Goal: Task Accomplishment & Management: Manage account settings

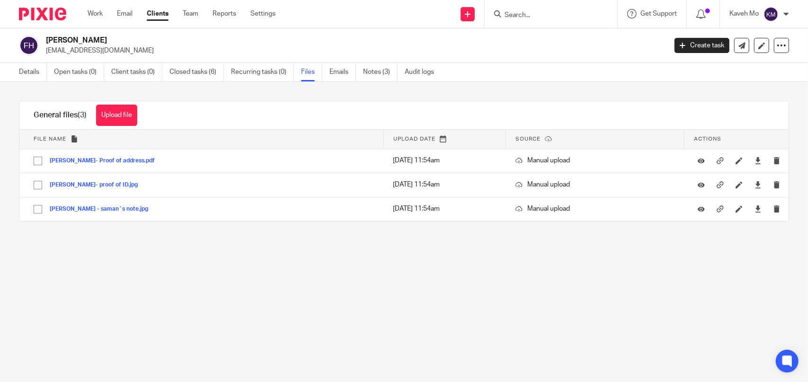
paste input "Al-Liabi Limited"
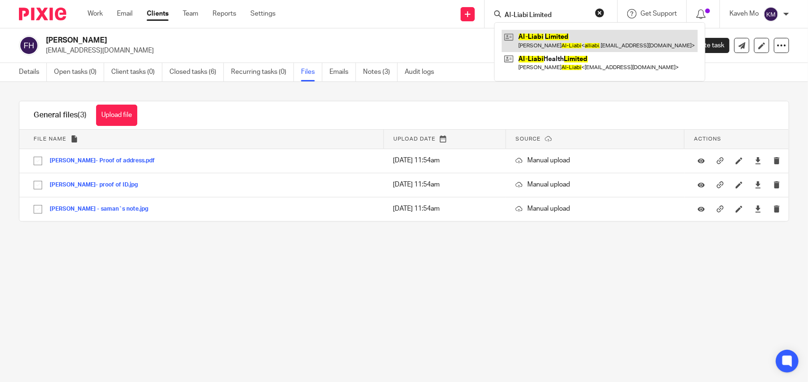
type input "Al-Liabi Limited"
click at [554, 41] on link at bounding box center [600, 41] width 196 height 22
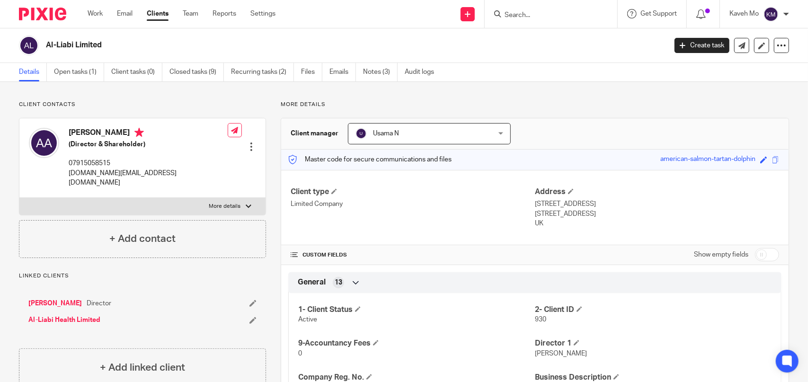
click at [96, 45] on h2 "Al-Liabi Limited" at bounding box center [292, 45] width 492 height 10
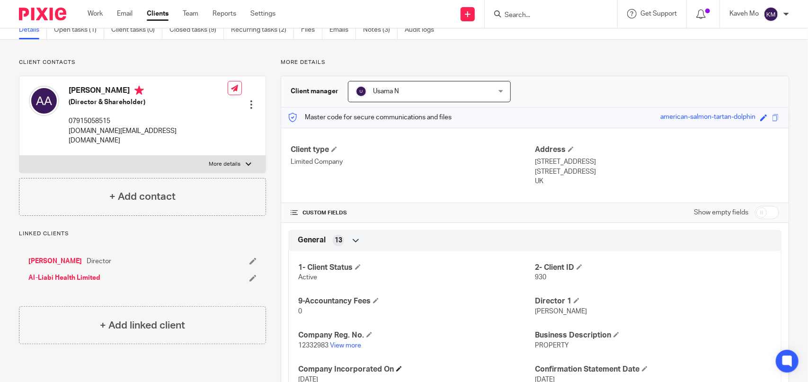
scroll to position [95, 0]
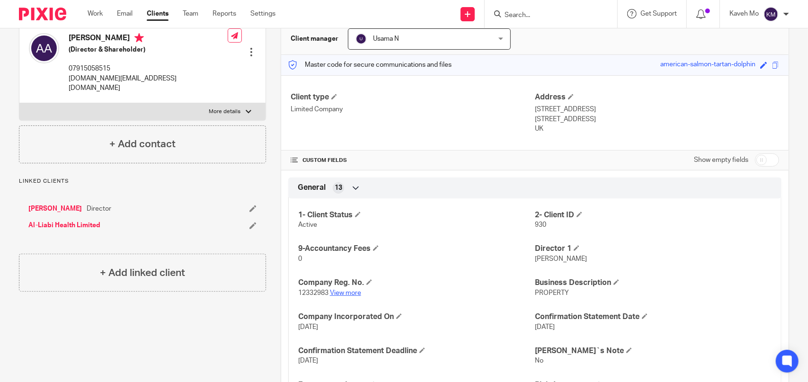
click at [346, 293] on link "View more" at bounding box center [345, 293] width 31 height 7
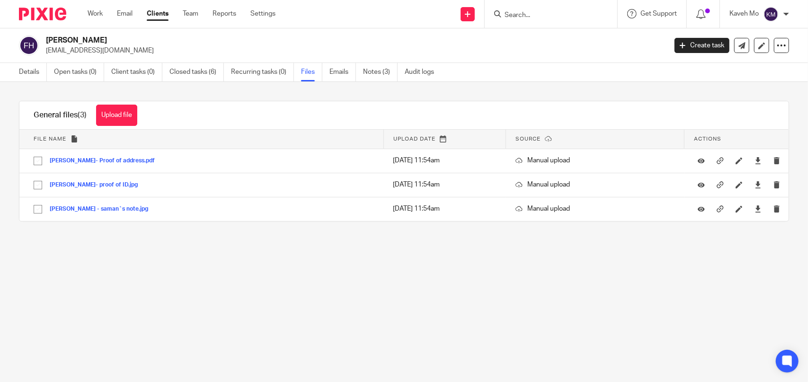
click at [153, 14] on link "Clients" at bounding box center [158, 13] width 22 height 9
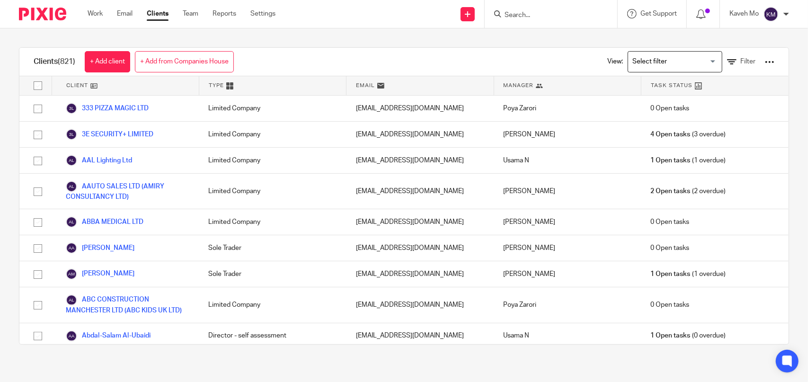
click at [155, 15] on link "Clients" at bounding box center [158, 13] width 22 height 9
click at [727, 62] on icon at bounding box center [731, 61] width 9 height 9
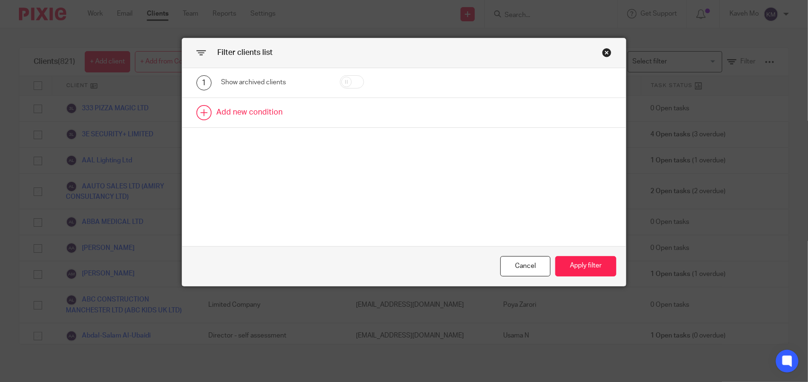
click at [258, 106] on link at bounding box center [404, 112] width 444 height 29
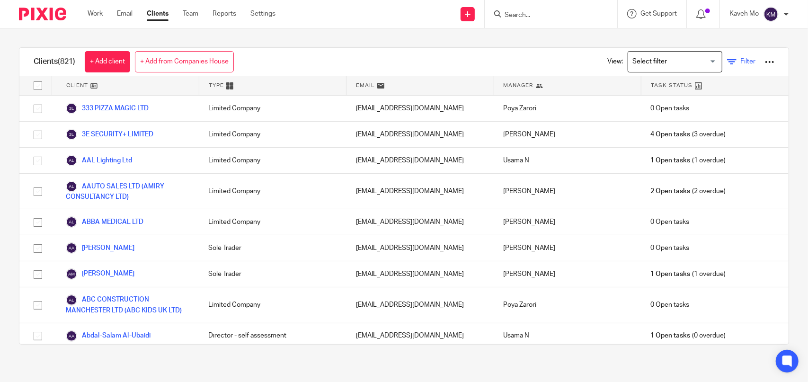
click at [727, 64] on icon at bounding box center [731, 61] width 9 height 9
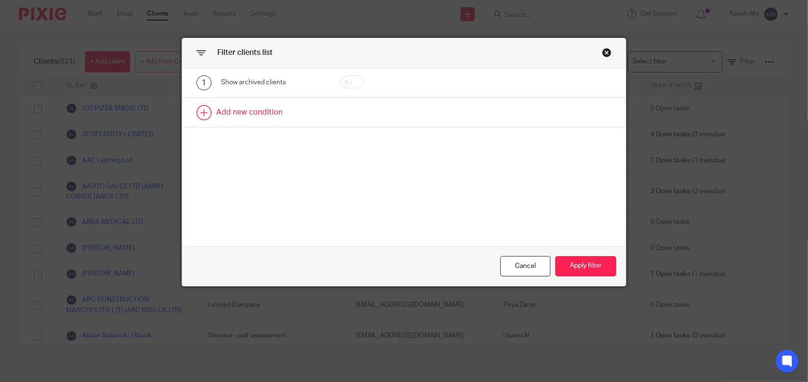
click at [258, 115] on link at bounding box center [404, 112] width 444 height 29
click at [309, 114] on div "Field" at bounding box center [273, 115] width 104 height 21
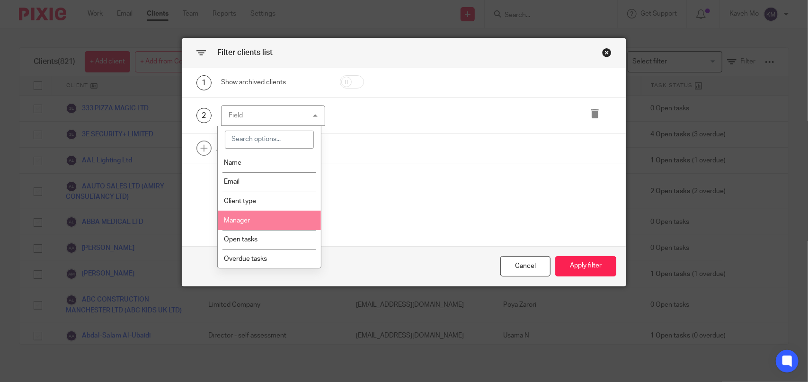
click at [261, 215] on li "Manager" at bounding box center [269, 220] width 103 height 19
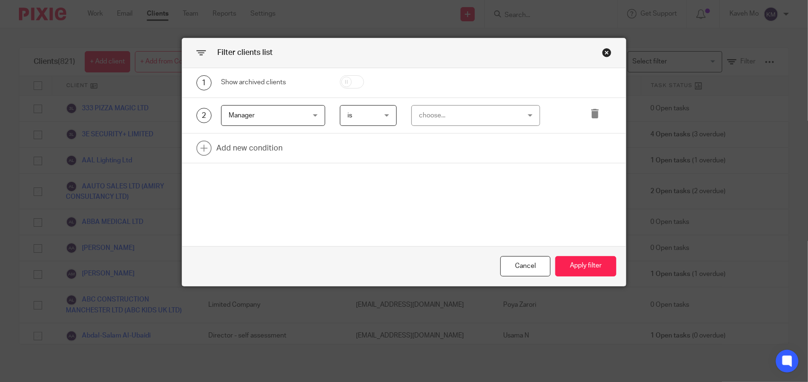
click at [514, 118] on div "choose..." at bounding box center [476, 115] width 128 height 21
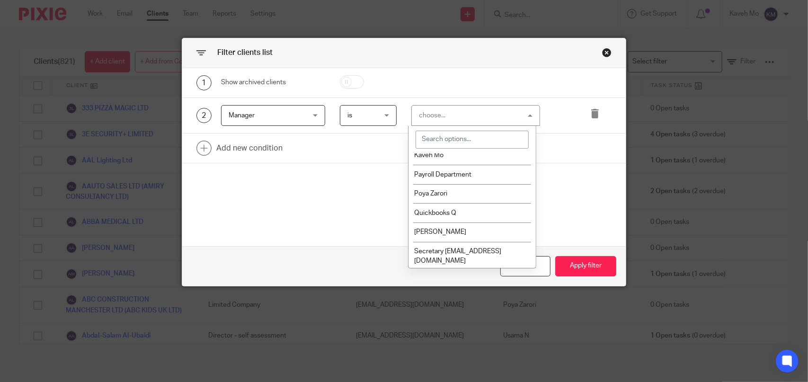
scroll to position [171, 0]
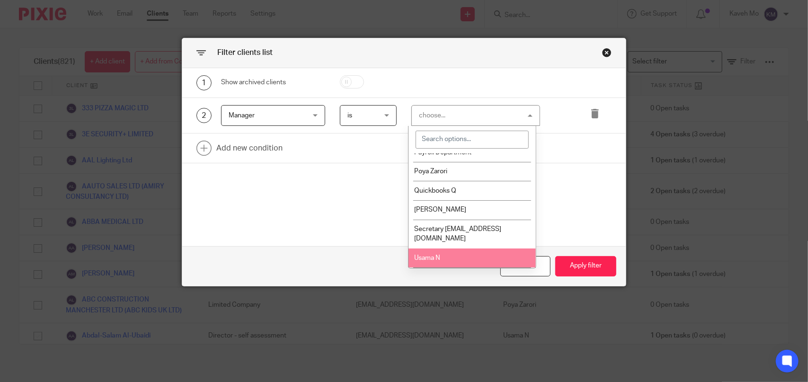
click at [430, 255] on span "Usama N" at bounding box center [428, 258] width 26 height 7
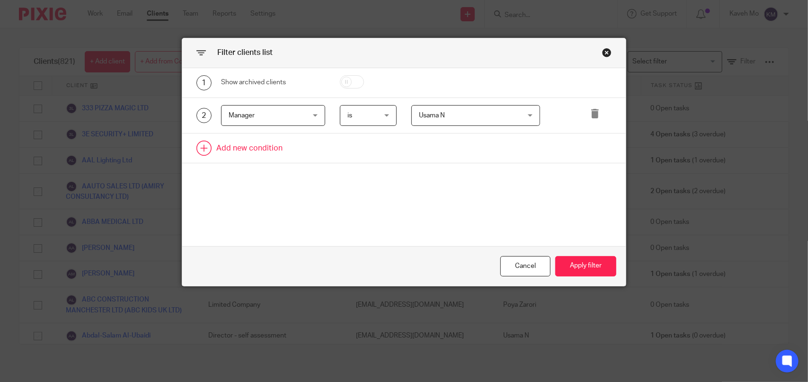
click at [253, 155] on link at bounding box center [404, 148] width 444 height 29
click at [261, 153] on div "Field" at bounding box center [267, 151] width 77 height 20
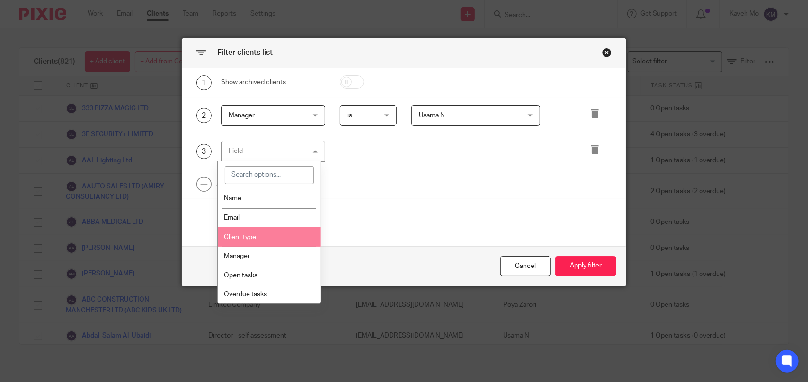
click at [272, 234] on li "Client type" at bounding box center [269, 236] width 103 height 19
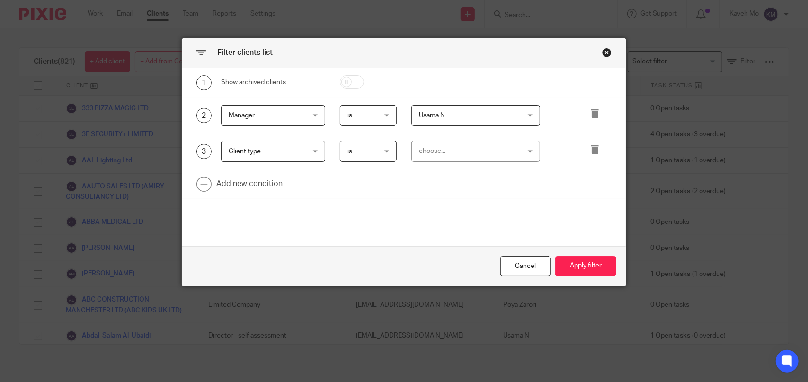
click at [484, 150] on div "choose..." at bounding box center [467, 151] width 97 height 20
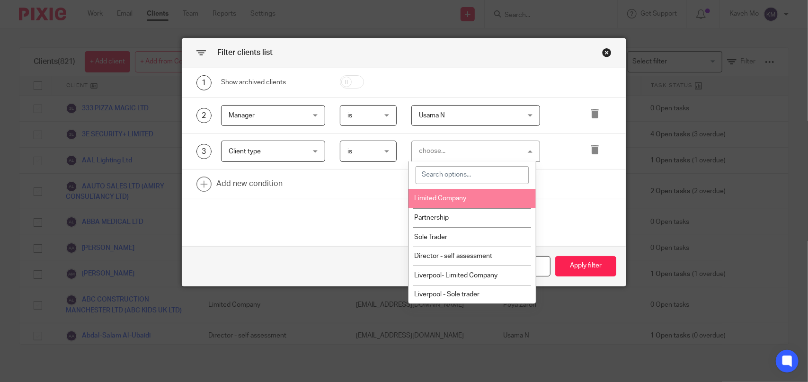
click at [465, 203] on li "Limited Company" at bounding box center [473, 198] width 128 height 19
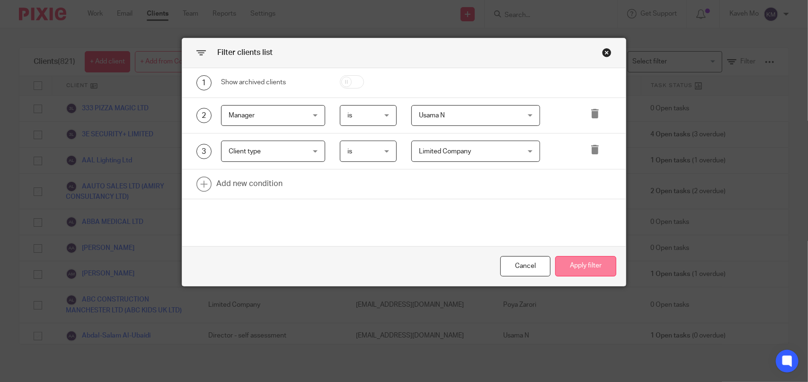
click at [586, 265] on button "Apply filter" at bounding box center [585, 266] width 61 height 20
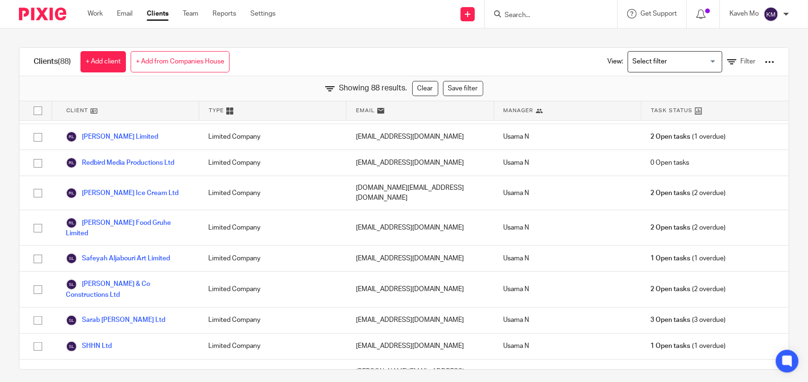
scroll to position [1850, 0]
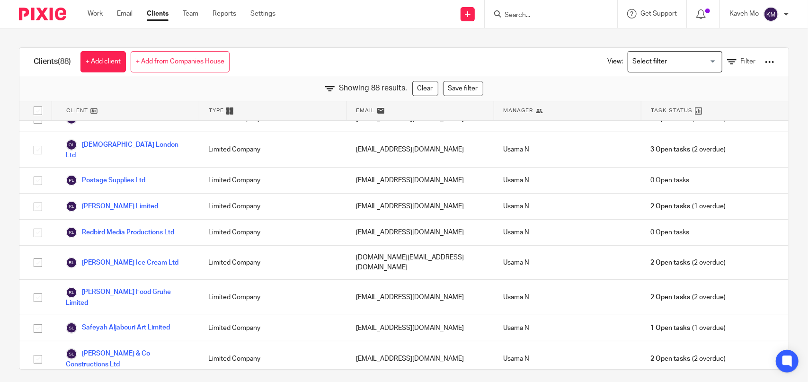
click at [765, 61] on div at bounding box center [769, 61] width 9 height 9
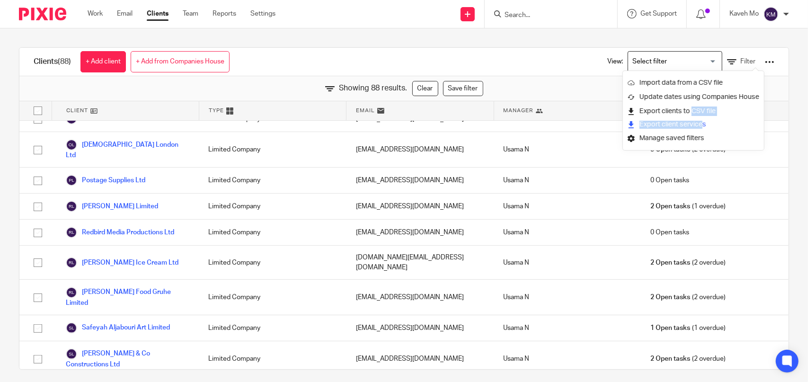
drag, startPoint x: 654, startPoint y: 114, endPoint x: 657, endPoint y: 127, distance: 14.2
click at [658, 128] on ul "Import data from a CSV file Update dates using Companies House Export clients t…" at bounding box center [693, 110] width 141 height 79
click at [659, 123] on button "Export client services" at bounding box center [667, 124] width 79 height 13
click at [659, 110] on link "Export clients to CSV file" at bounding box center [694, 111] width 132 height 14
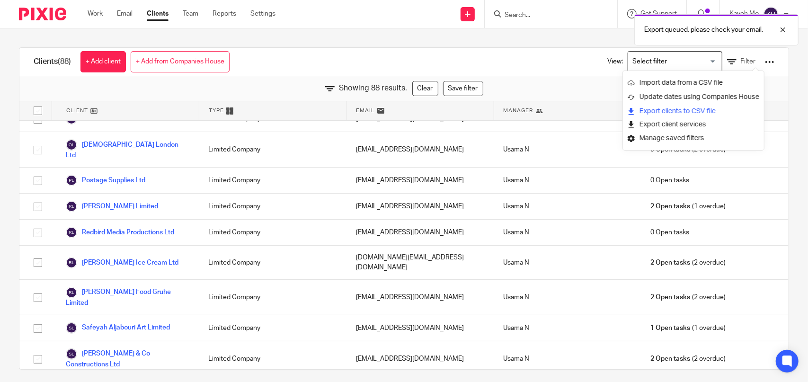
click at [681, 113] on link "Export clients to CSV file" at bounding box center [694, 111] width 132 height 14
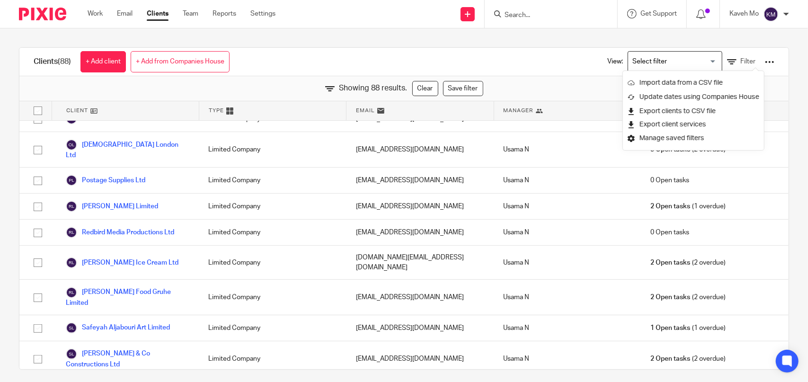
click at [384, 55] on div "Clients (88) + Add client + Add from Companies House View: Loading... Filter" at bounding box center [404, 62] width 770 height 28
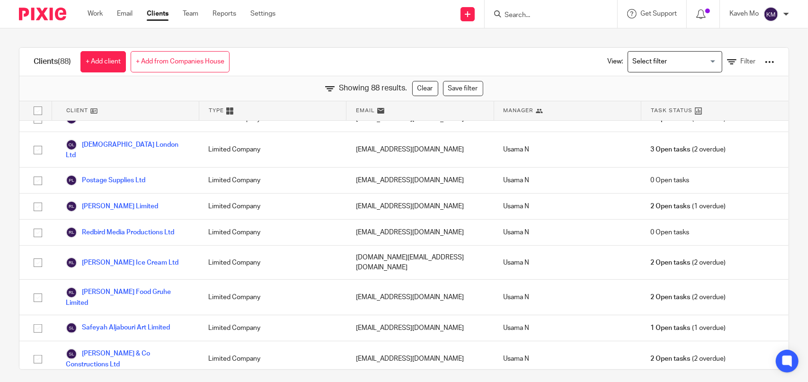
click at [295, 54] on div "Clients (88) + Add client + Add from Companies House View: Loading... Filter" at bounding box center [404, 62] width 770 height 28
click at [36, 108] on input "checkbox" at bounding box center [38, 111] width 18 height 18
checkbox input "true"
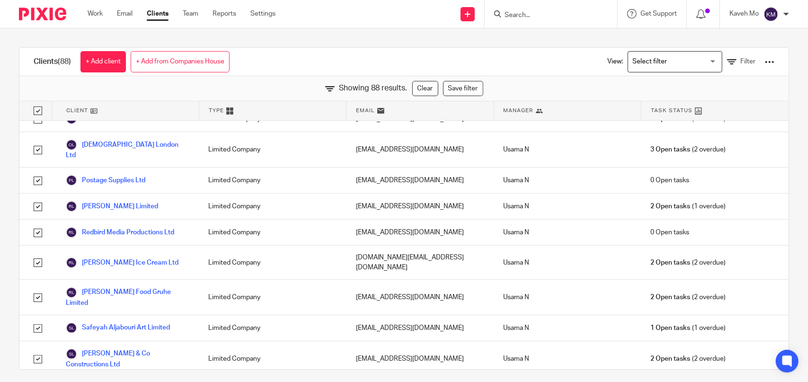
checkbox input "true"
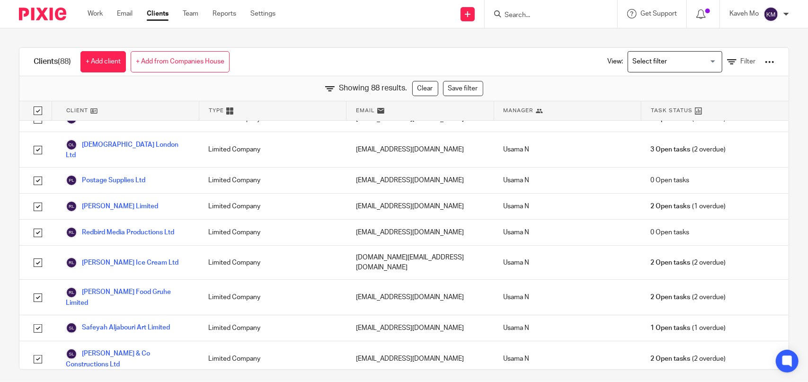
checkbox input "true"
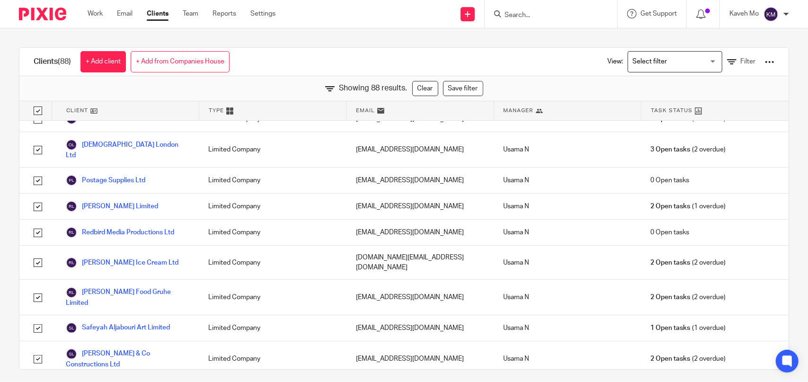
checkbox input "true"
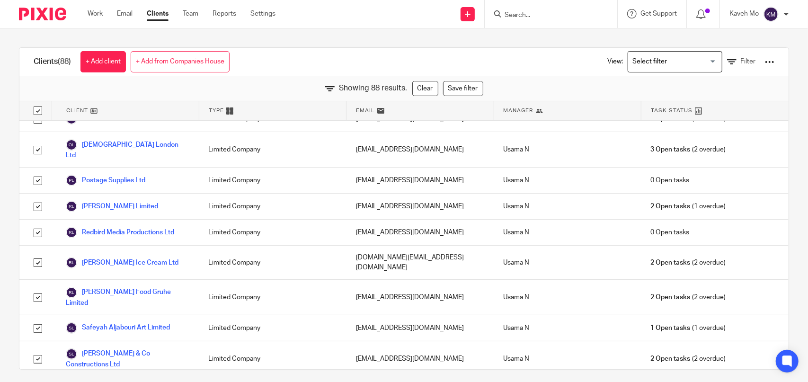
checkbox input "true"
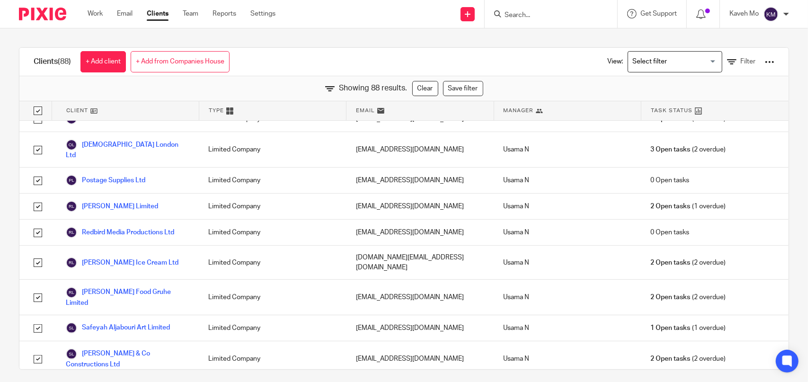
checkbox input "true"
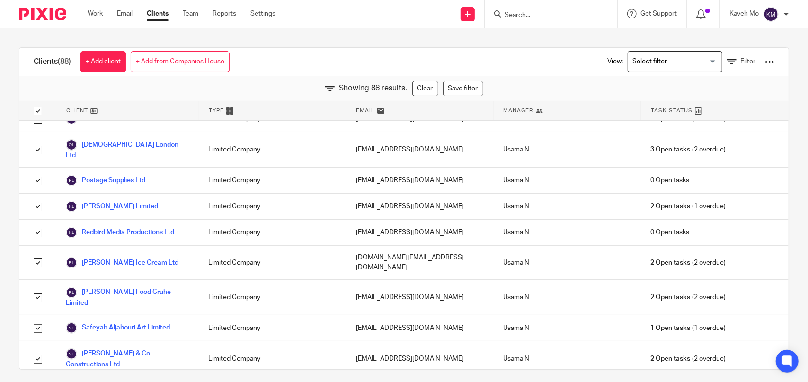
checkbox input "true"
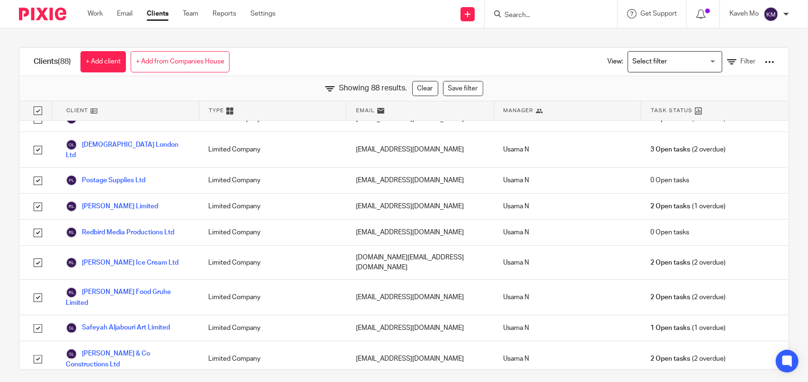
checkbox input "true"
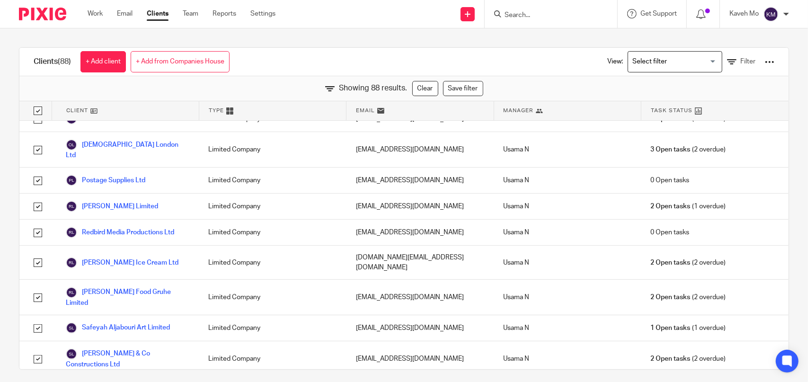
checkbox input "true"
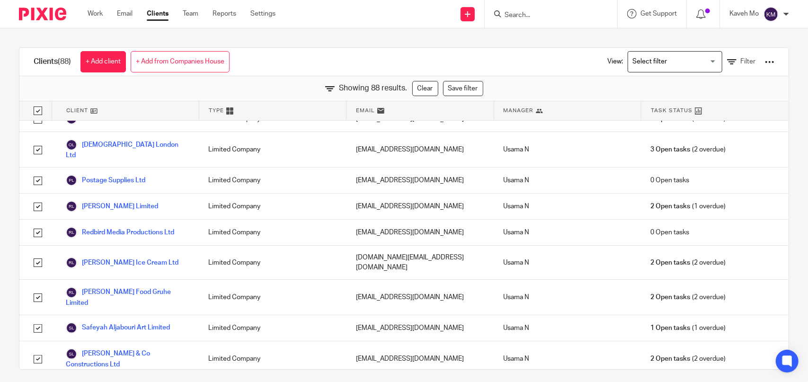
checkbox input "true"
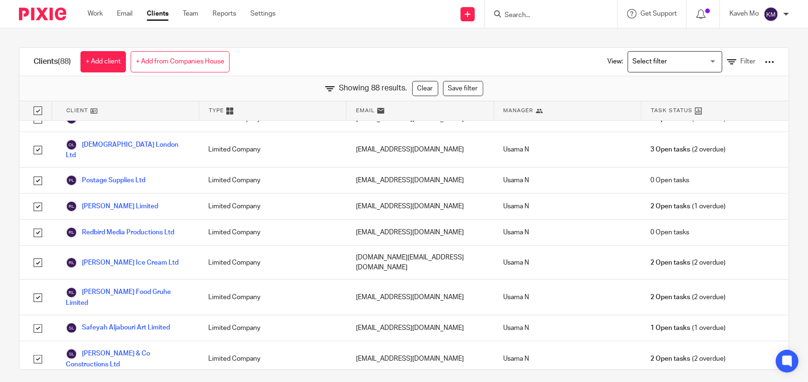
checkbox input "true"
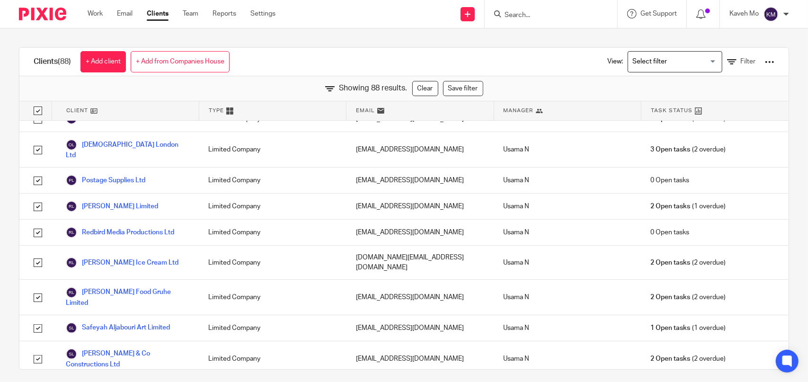
checkbox input "true"
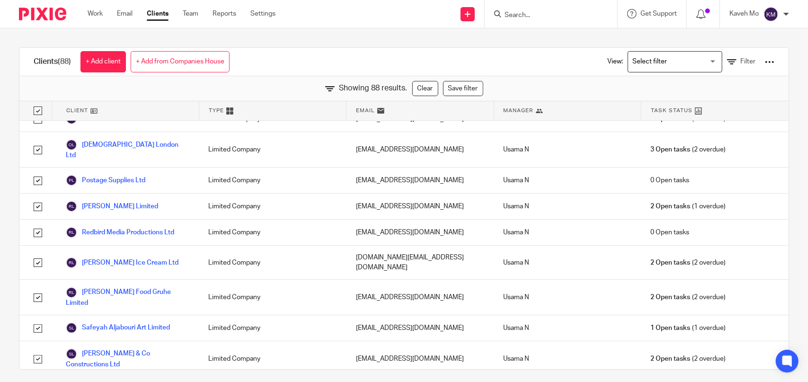
checkbox input "true"
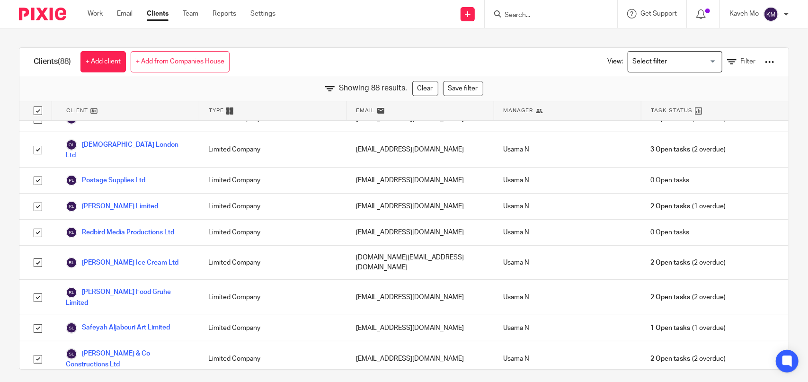
checkbox input "true"
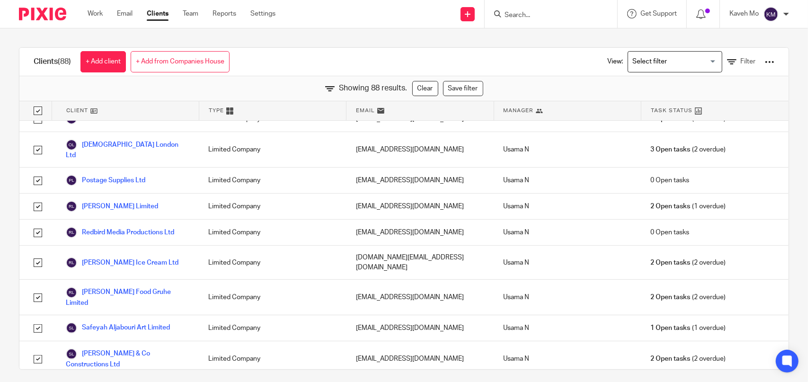
checkbox input "true"
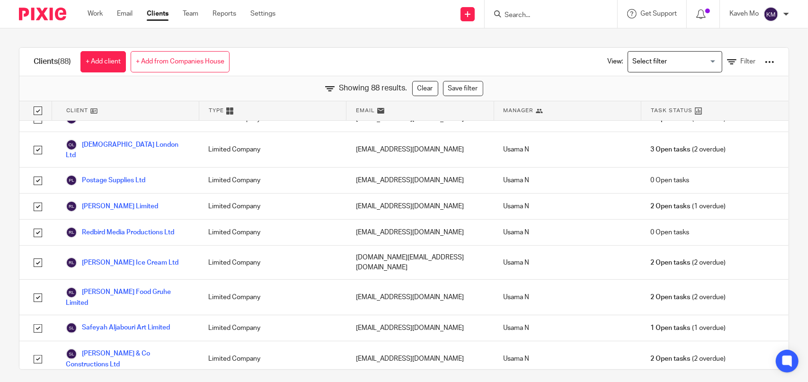
checkbox input "true"
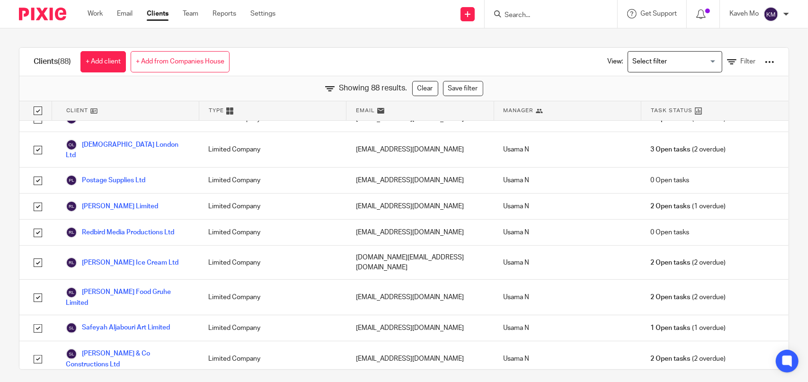
checkbox input "true"
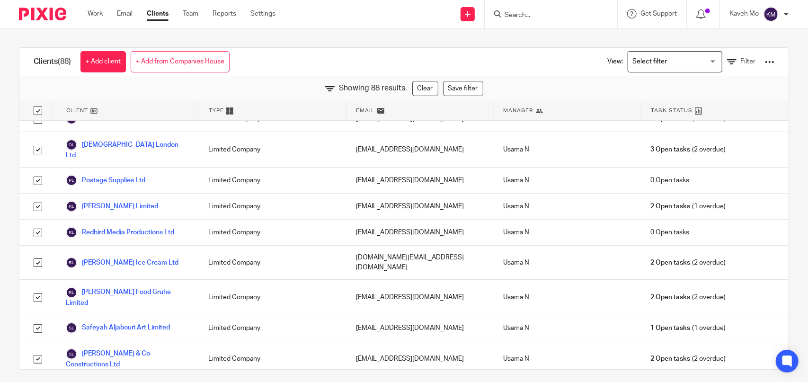
checkbox input "true"
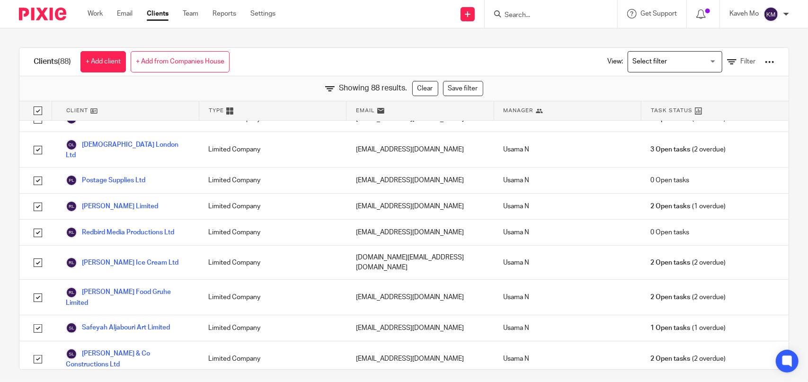
checkbox input "true"
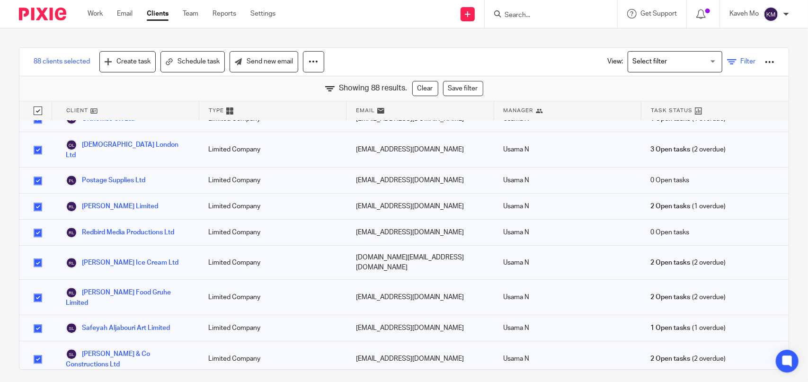
click at [727, 59] on link "Filter" at bounding box center [741, 62] width 28 height 10
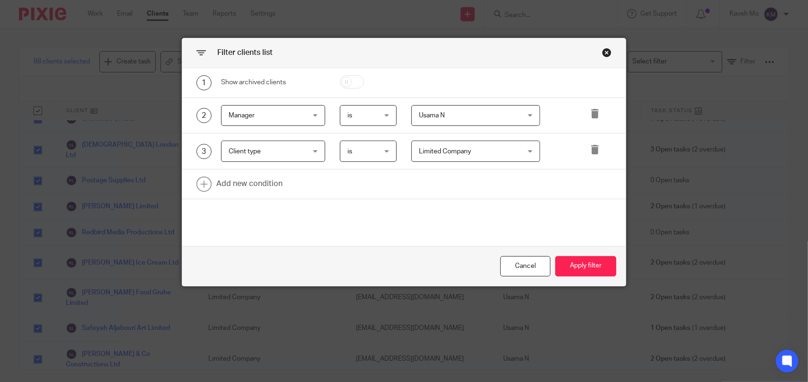
click at [607, 51] on div "Close this dialog window" at bounding box center [606, 52] width 9 height 9
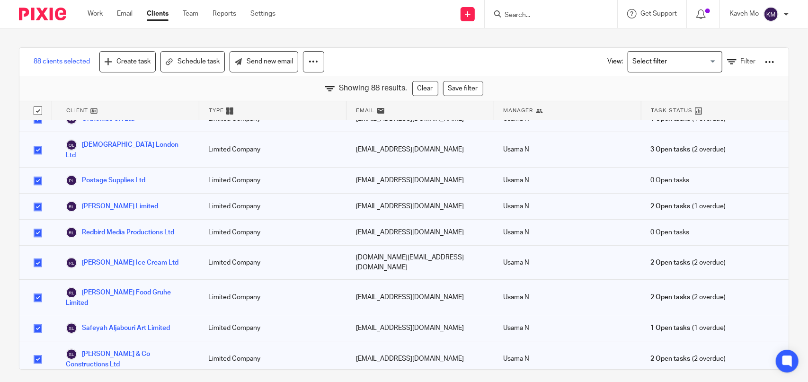
click at [765, 64] on div at bounding box center [769, 61] width 9 height 9
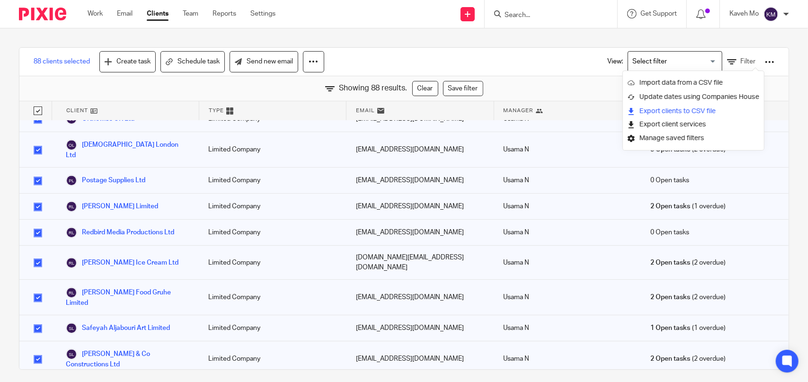
click at [690, 112] on link "Export clients to CSV file" at bounding box center [694, 111] width 132 height 14
click at [398, 40] on div "88 clients selected Create task Schedule task Send new email View: Loading... F…" at bounding box center [404, 205] width 808 height 354
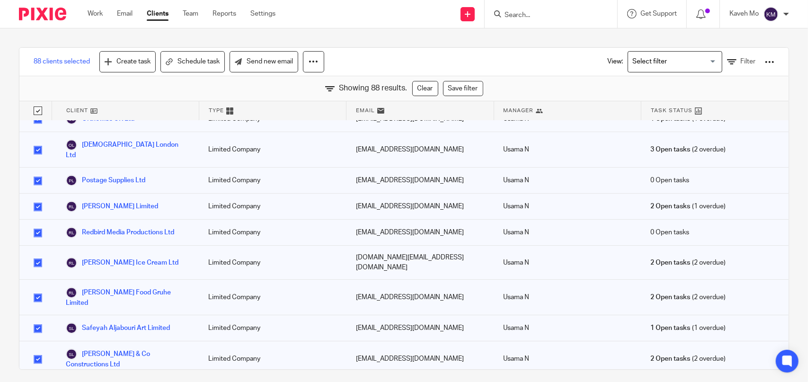
click at [38, 10] on img at bounding box center [42, 14] width 47 height 13
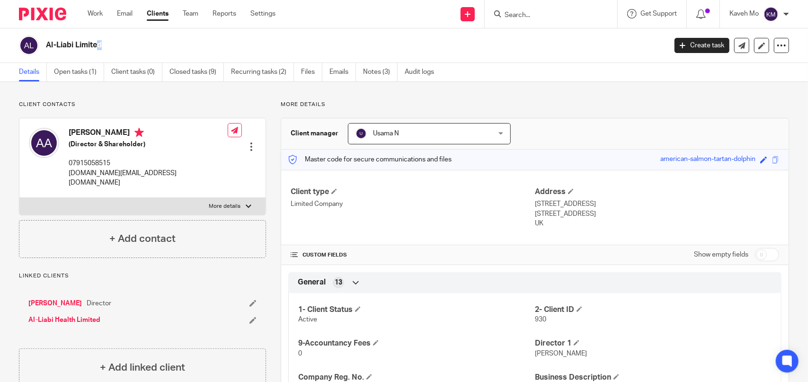
scroll to position [95, 0]
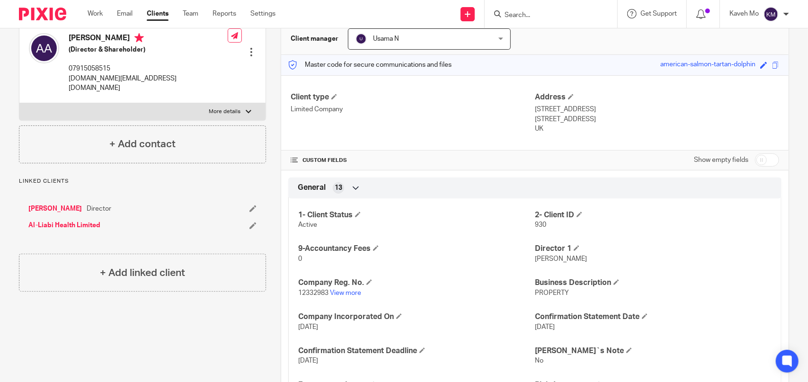
click at [552, 16] on input "Search" at bounding box center [546, 15] width 85 height 9
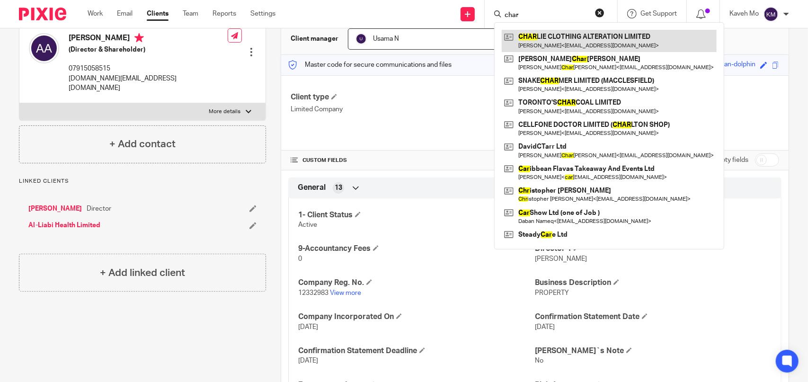
type input "char"
click at [564, 44] on link at bounding box center [609, 41] width 215 height 22
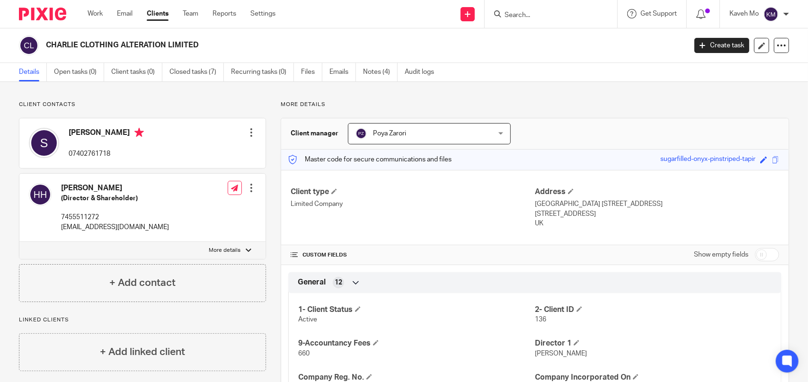
click at [516, 18] on input "Search" at bounding box center [546, 15] width 85 height 9
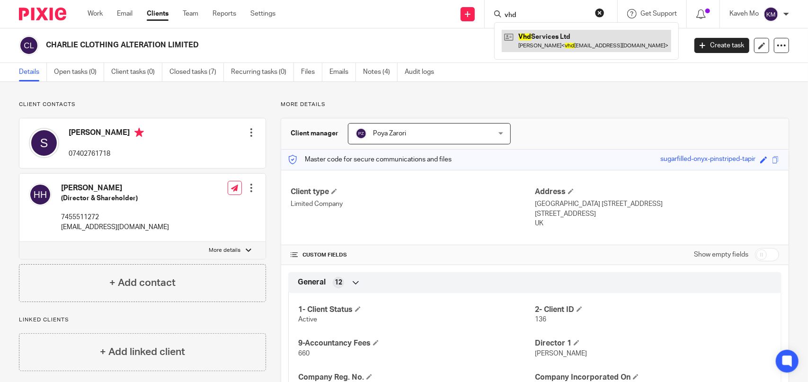
type input "vhd"
click at [525, 40] on link at bounding box center [587, 41] width 170 height 22
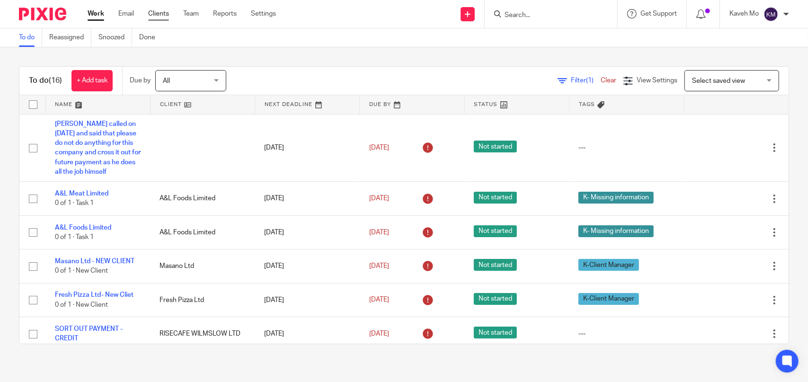
click at [159, 13] on link "Clients" at bounding box center [158, 13] width 21 height 9
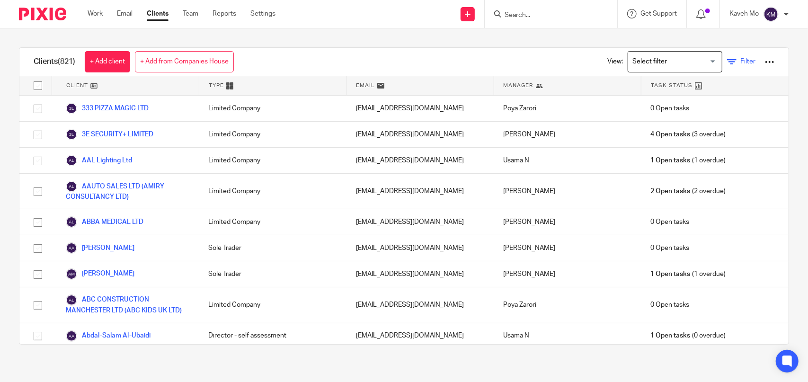
click at [727, 64] on link "Filter" at bounding box center [741, 62] width 28 height 10
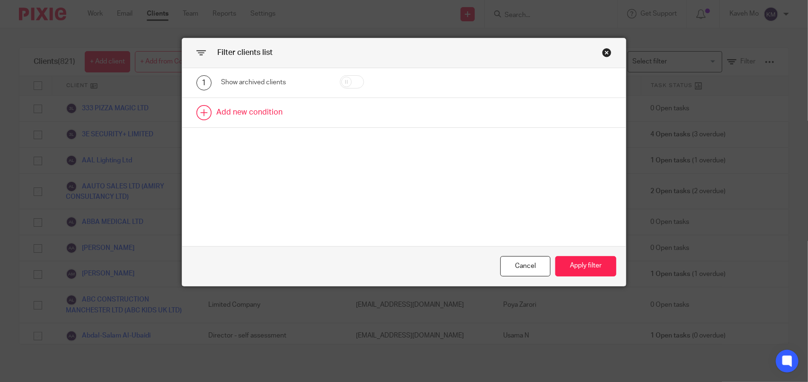
click at [257, 110] on link at bounding box center [404, 112] width 444 height 29
click at [279, 116] on div "Field" at bounding box center [267, 116] width 77 height 20
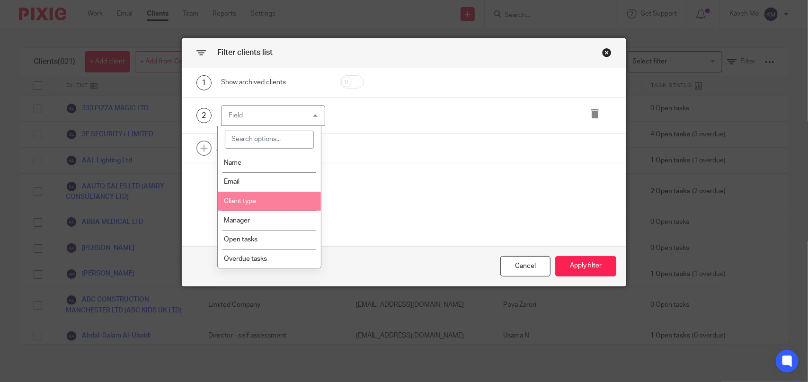
click at [276, 198] on li "Client type" at bounding box center [269, 201] width 103 height 19
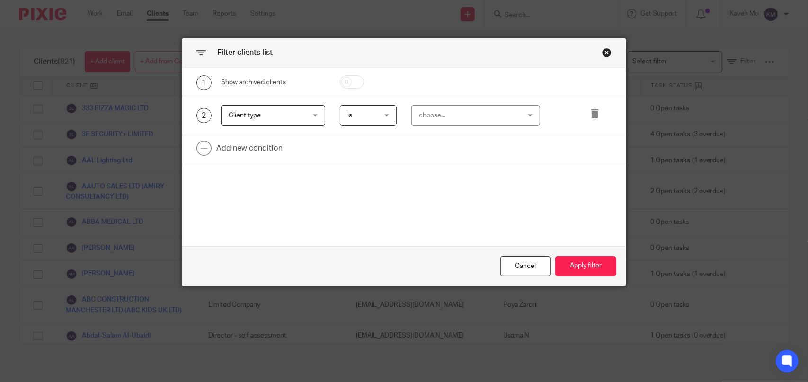
click at [476, 122] on div "choose..." at bounding box center [467, 116] width 97 height 20
click at [306, 121] on div "Client type Client type" at bounding box center [273, 115] width 104 height 21
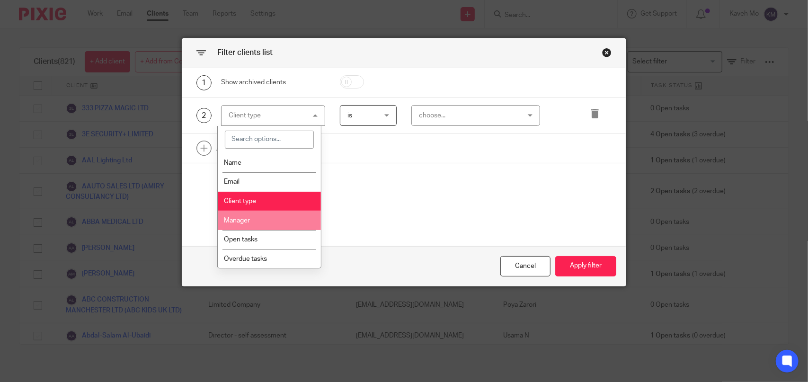
drag, startPoint x: 266, startPoint y: 217, endPoint x: 402, endPoint y: 144, distance: 154.5
click at [266, 217] on li "Manager" at bounding box center [269, 220] width 103 height 19
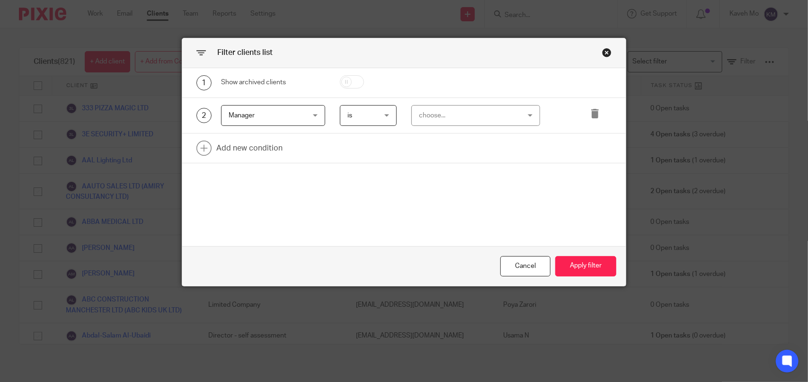
drag, startPoint x: 503, startPoint y: 99, endPoint x: 495, endPoint y: 111, distance: 14.1
click at [503, 101] on div "2 Manager Manager Name Email Client type Manager Open tasks Overdue tasks 1- Cl…" at bounding box center [404, 116] width 444 height 36
click at [495, 113] on div "choose..." at bounding box center [467, 116] width 97 height 20
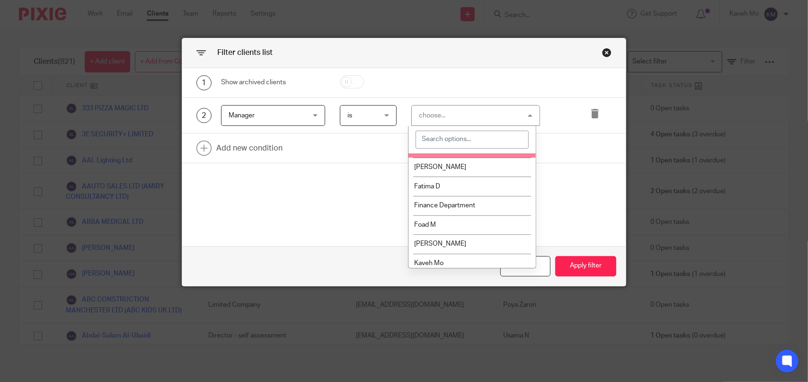
scroll to position [95, 0]
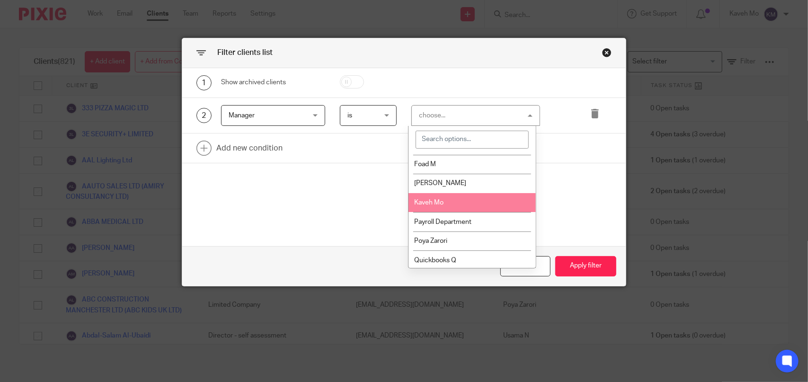
click at [451, 204] on li "Kaveh Mo" at bounding box center [473, 202] width 128 height 19
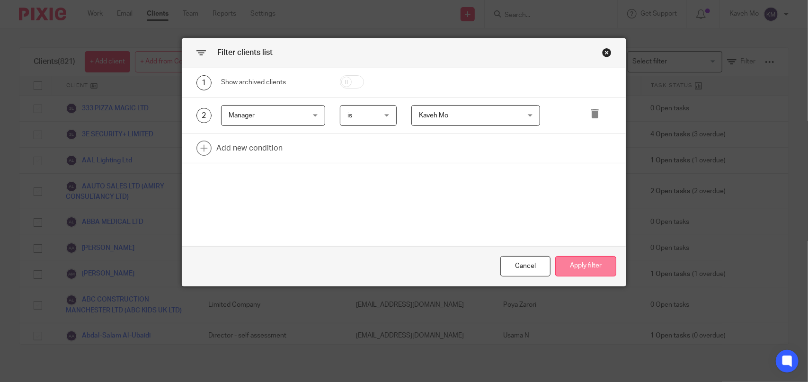
click at [566, 268] on button "Apply filter" at bounding box center [585, 266] width 61 height 20
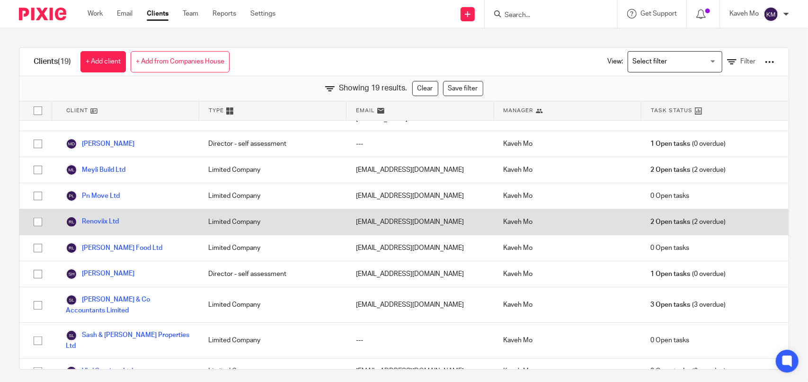
scroll to position [243, 0]
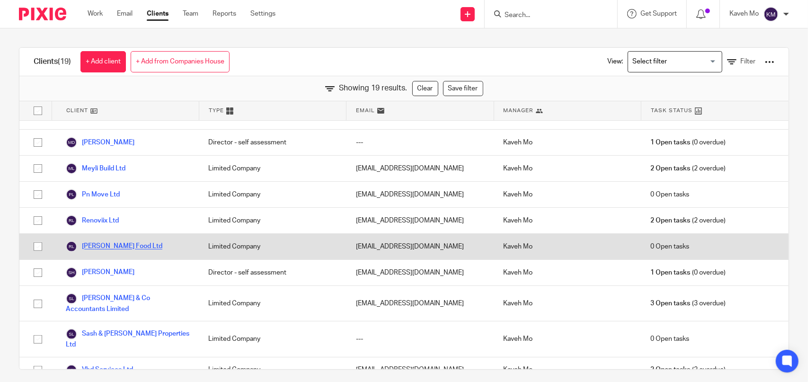
click at [114, 241] on link "[PERSON_NAME] Food Ltd" at bounding box center [114, 246] width 97 height 11
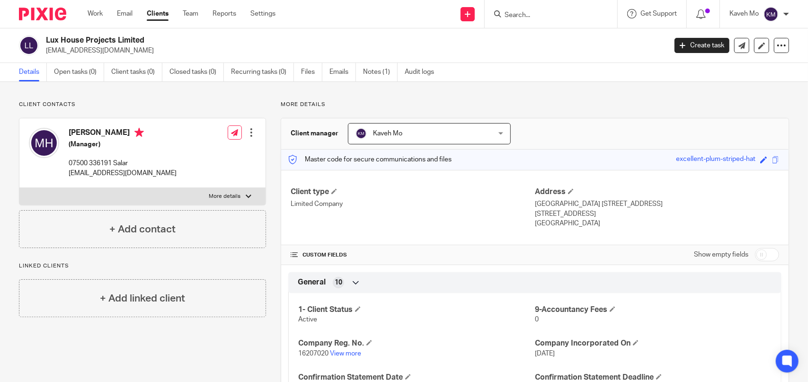
click at [531, 13] on input "Search" at bounding box center [546, 15] width 85 height 9
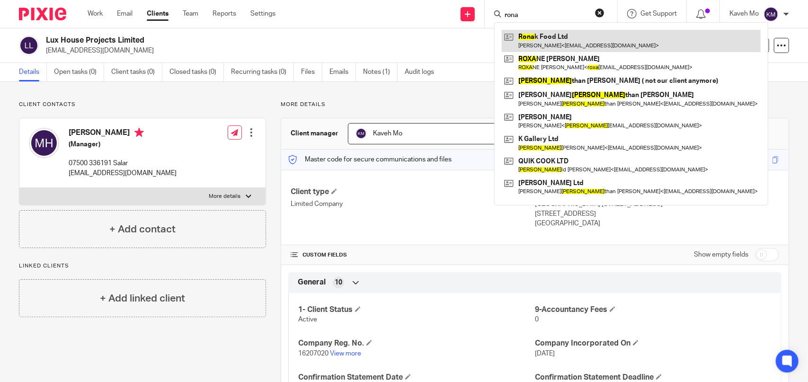
type input "rona"
click at [529, 36] on link at bounding box center [631, 41] width 259 height 22
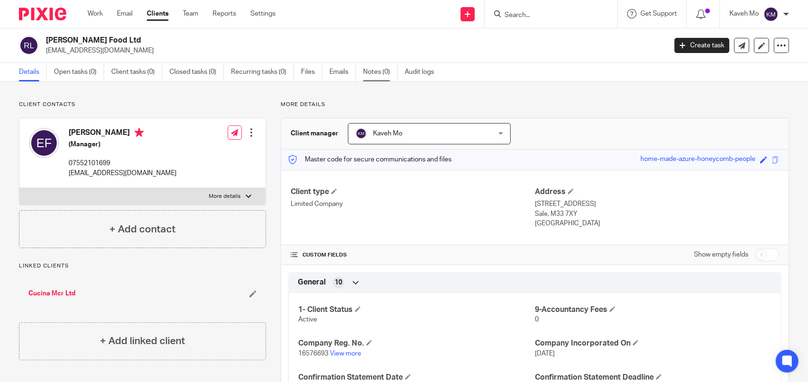
click at [374, 72] on link "Notes (0)" at bounding box center [380, 72] width 35 height 18
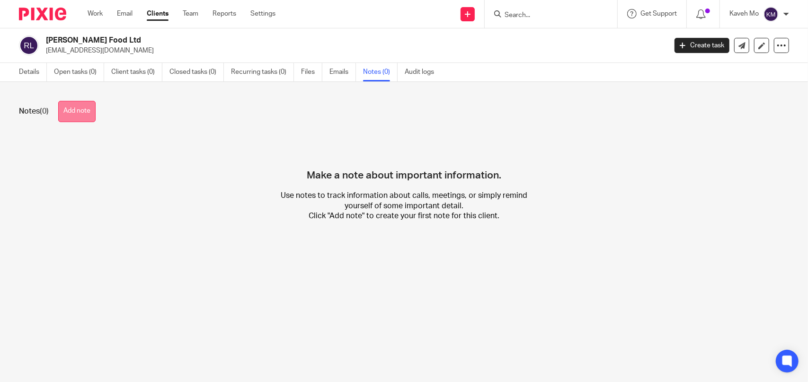
click at [77, 112] on button "Add note" at bounding box center [76, 111] width 37 height 21
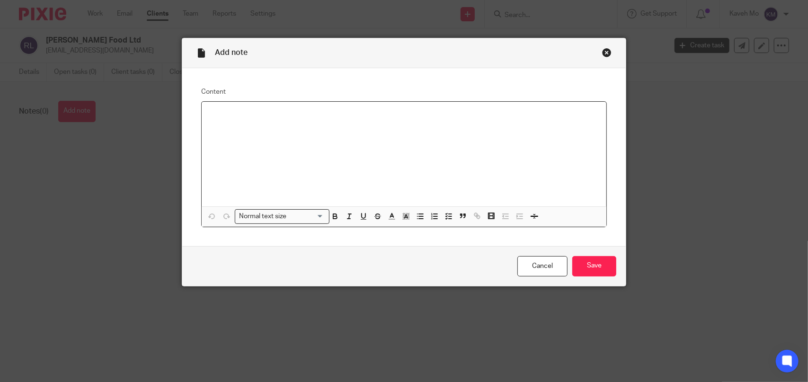
click at [224, 119] on div at bounding box center [404, 154] width 405 height 105
click at [209, 113] on p "this company is inc" at bounding box center [404, 113] width 390 height 9
click at [342, 113] on p "as [PERSON_NAME] requested this company is inc" at bounding box center [404, 113] width 390 height 9
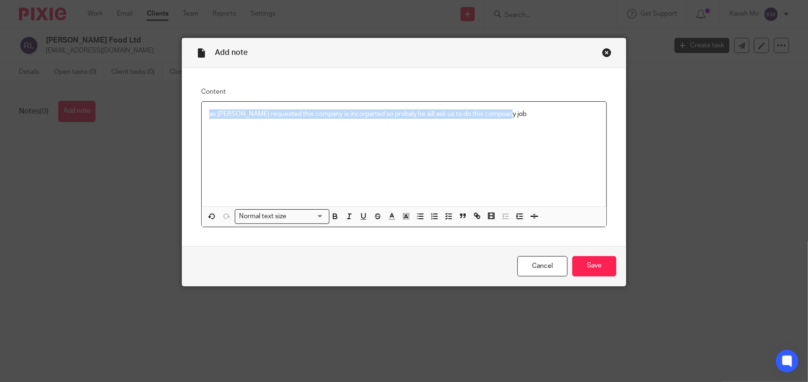
drag, startPoint x: 513, startPoint y: 114, endPoint x: 173, endPoint y: 119, distance: 340.5
click at [173, 119] on div "Add note Content as [PERSON_NAME] requested this company is incorparted so prob…" at bounding box center [404, 191] width 808 height 382
copy p "as [PERSON_NAME] requested this company is incorparted so probaly he aill ask u…"
drag, startPoint x: 384, startPoint y: 133, endPoint x: 508, endPoint y: 125, distance: 123.8
click at [385, 133] on div "as [PERSON_NAME] requested this company is incorparted so probaly he aill ask u…" at bounding box center [404, 154] width 405 height 105
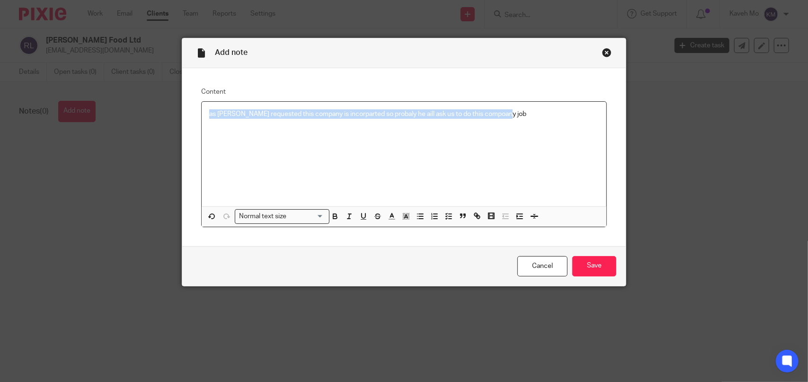
click at [522, 119] on div "as [PERSON_NAME] requested this company is incorparted so probaly he aill ask u…" at bounding box center [404, 154] width 405 height 105
drag, startPoint x: 519, startPoint y: 111, endPoint x: 169, endPoint y: 109, distance: 350.0
click at [169, 109] on div "Add note Content as [PERSON_NAME] requested this company is incorparted so prob…" at bounding box center [404, 191] width 808 height 382
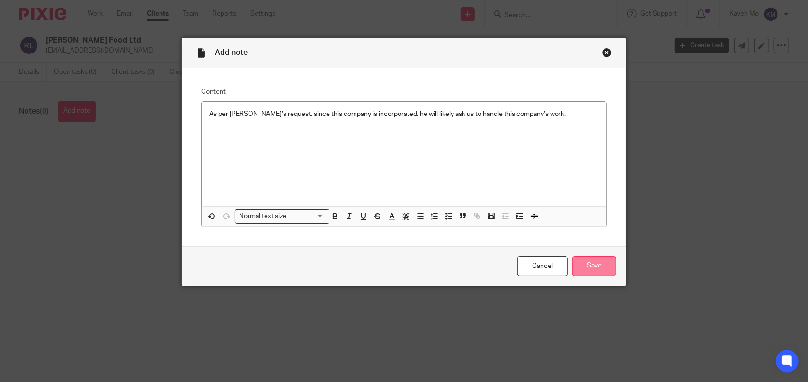
click at [582, 265] on input "Save" at bounding box center [595, 266] width 44 height 20
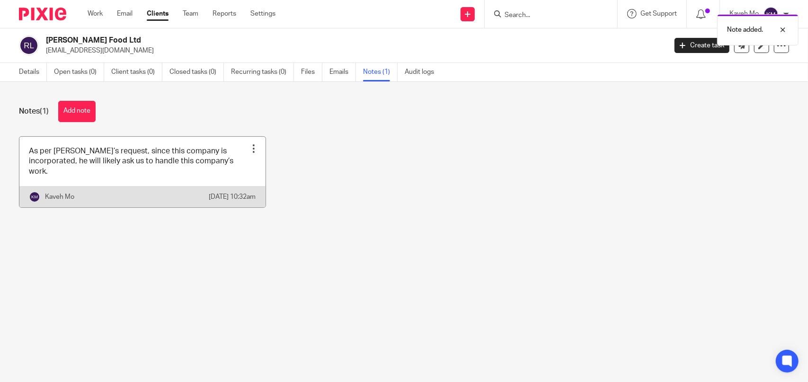
click at [249, 148] on div at bounding box center [253, 148] width 9 height 9
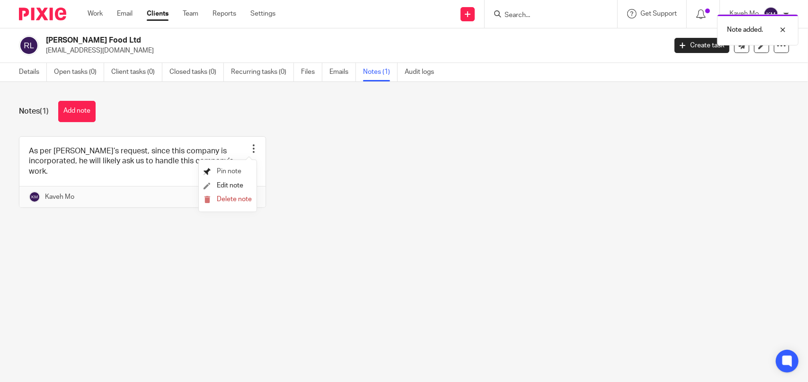
click at [233, 171] on span "Pin note" at bounding box center [229, 171] width 25 height 7
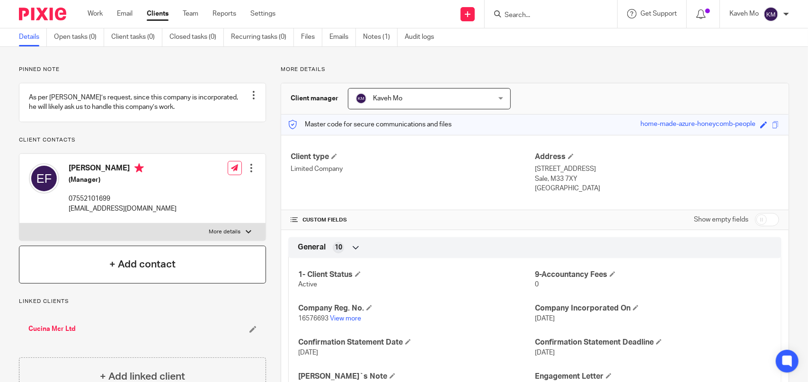
scroll to position [47, 0]
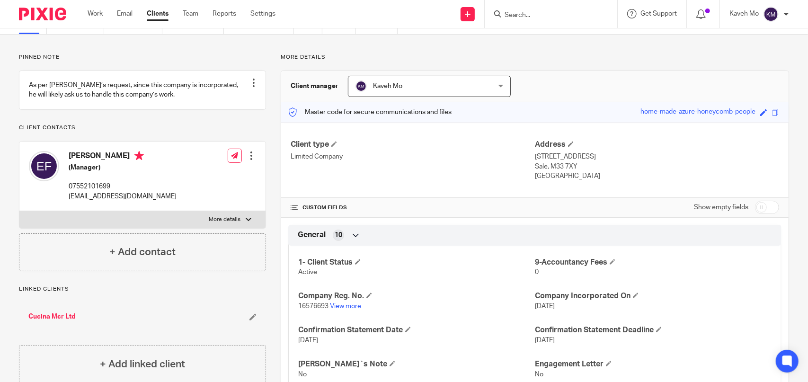
click at [58, 322] on link "Cucina Mcr Ltd" at bounding box center [51, 316] width 47 height 9
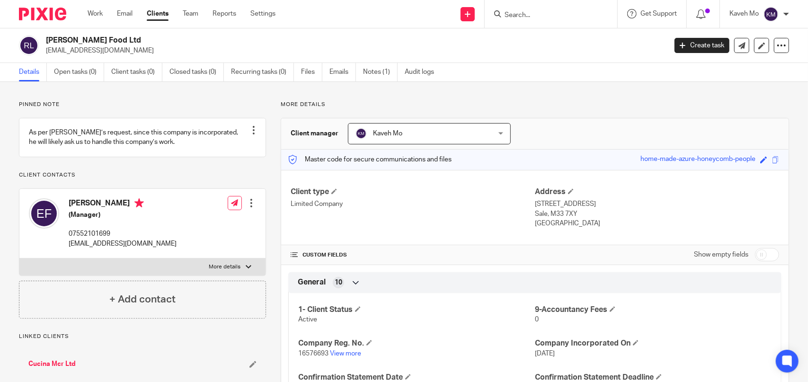
click at [453, 135] on span "Kaveh Mo" at bounding box center [418, 134] width 124 height 20
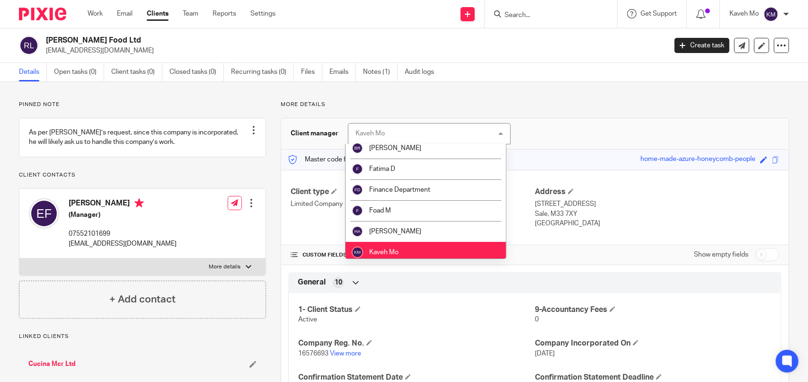
scroll to position [95, 0]
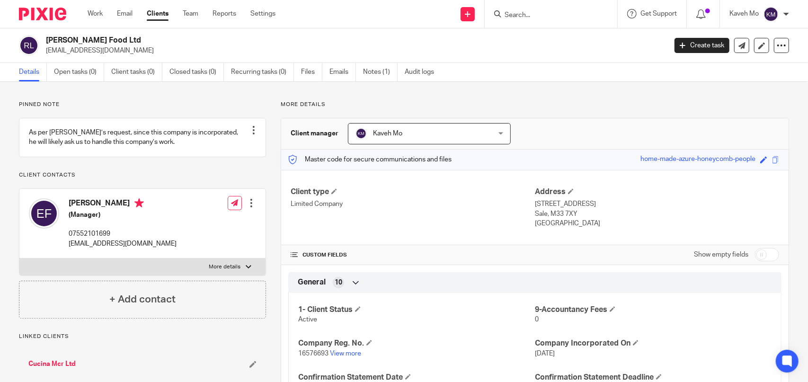
click at [82, 37] on h2 "[PERSON_NAME] Food Ltd" at bounding box center [292, 41] width 492 height 10
copy div "[PERSON_NAME] Food Ltd"
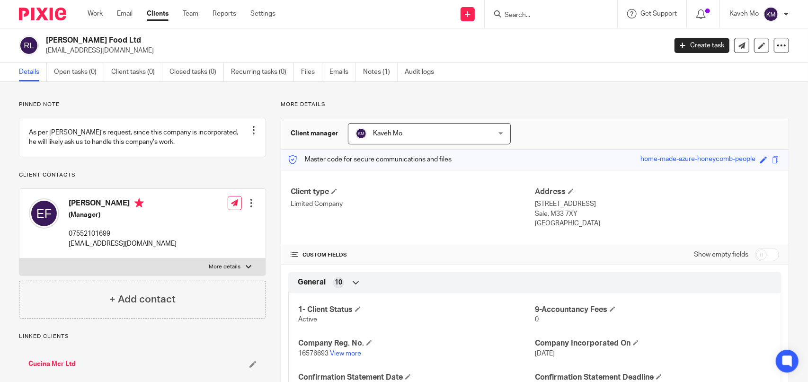
click at [98, 16] on link "Work" at bounding box center [95, 13] width 15 height 9
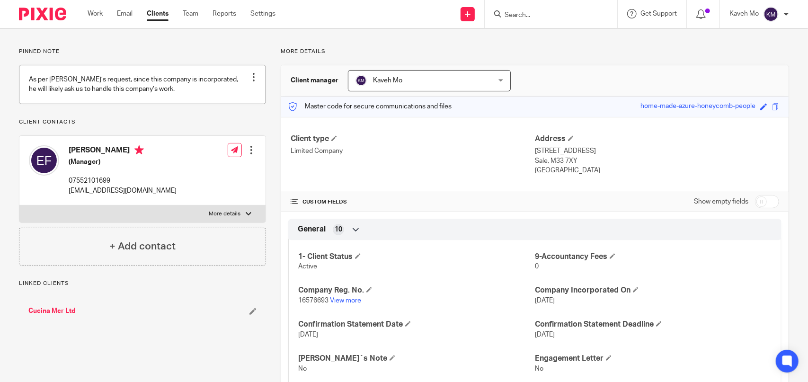
scroll to position [142, 0]
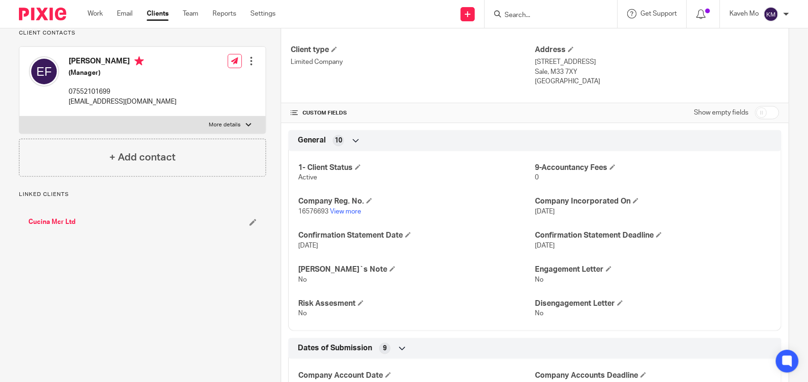
click at [41, 227] on link "Cucina Mcr Ltd" at bounding box center [51, 221] width 47 height 9
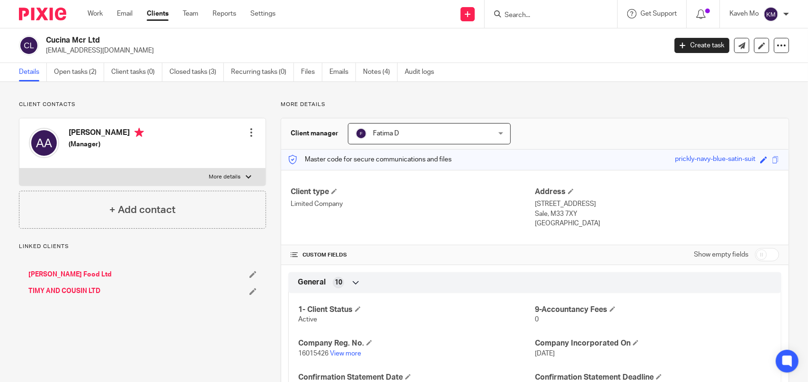
click at [56, 273] on link "[PERSON_NAME] Food Ltd" at bounding box center [69, 274] width 83 height 9
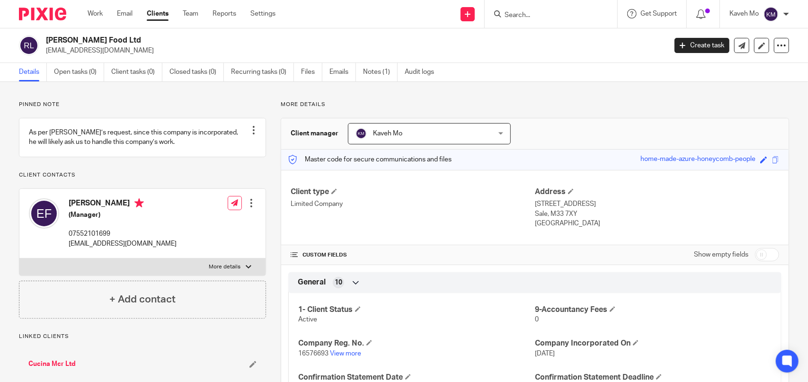
click at [80, 41] on h2 "[PERSON_NAME] Food Ltd" at bounding box center [292, 41] width 492 height 10
copy div "[PERSON_NAME] Food Ltd"
click at [101, 10] on link "Work" at bounding box center [95, 13] width 15 height 9
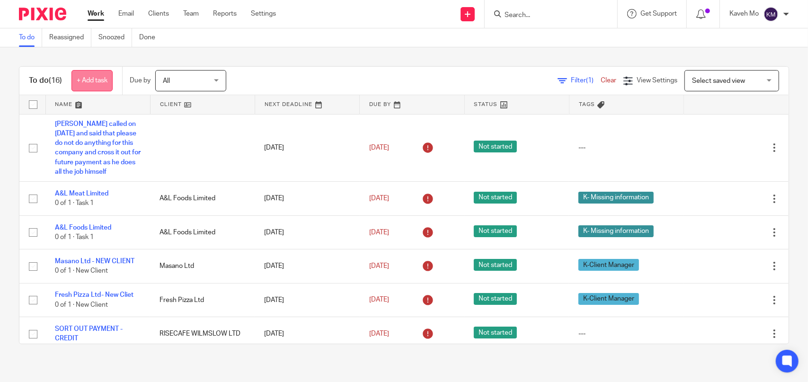
click at [100, 83] on link "+ Add task" at bounding box center [92, 80] width 41 height 21
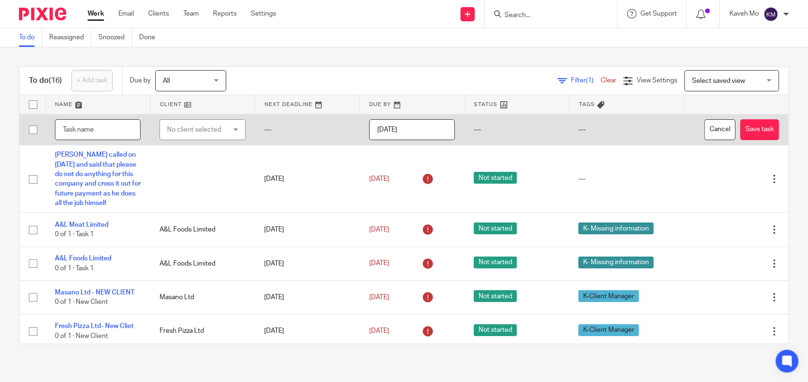
click at [100, 130] on input "text" at bounding box center [98, 129] width 86 height 21
click at [80, 134] on input "text" at bounding box center [98, 129] width 86 height 21
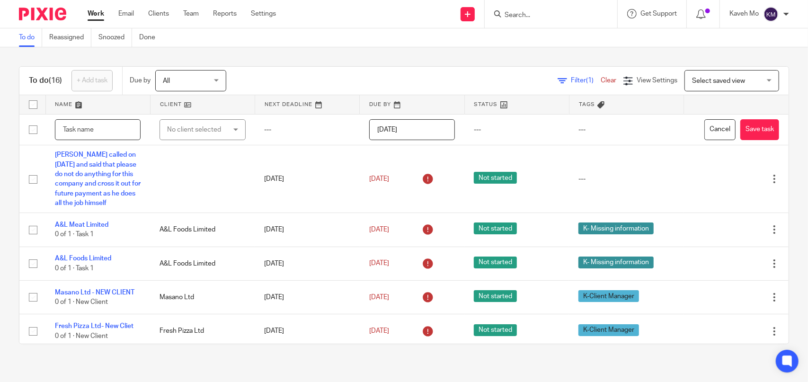
paste input "[PERSON_NAME] Food Ltd"
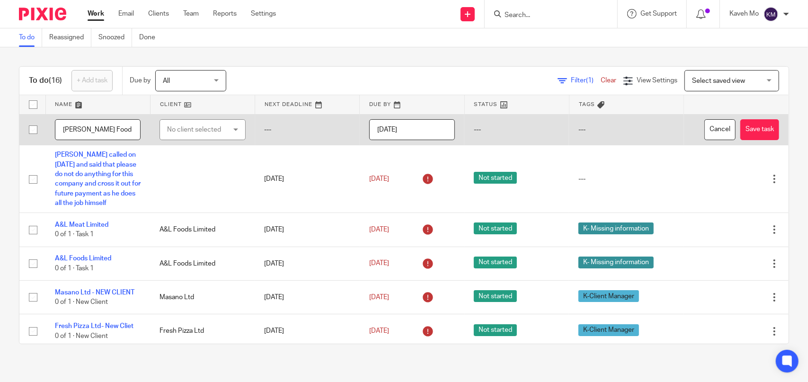
click at [123, 129] on input "Ronak Food Ltd-" at bounding box center [98, 129] width 86 height 21
paste input "As per Taimoor’s request, since this company is incorporated, he will likely as…"
type input "[PERSON_NAME] Food Ltd- As per [PERSON_NAME]’s request, since this company is i…"
click at [180, 131] on div "No client selected" at bounding box center [198, 130] width 62 height 20
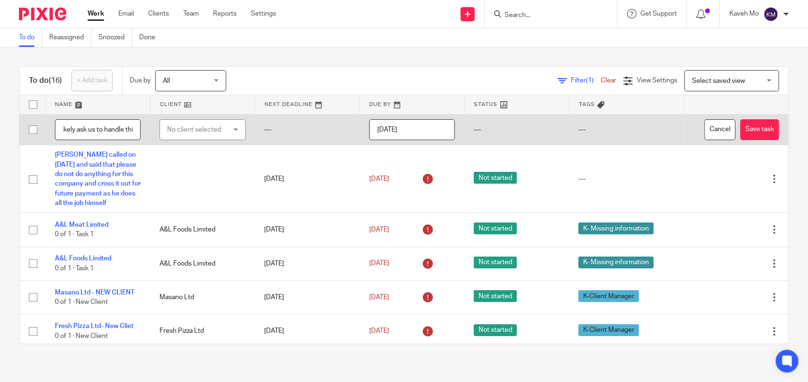
scroll to position [0, 0]
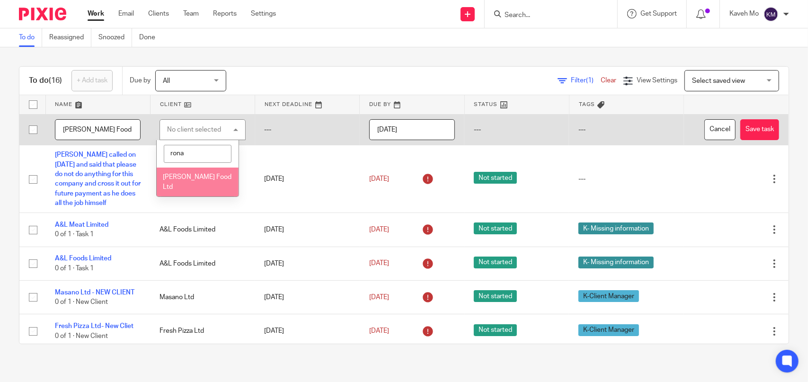
type input "rona"
click at [192, 176] on span "[PERSON_NAME] Food Ltd" at bounding box center [197, 182] width 69 height 17
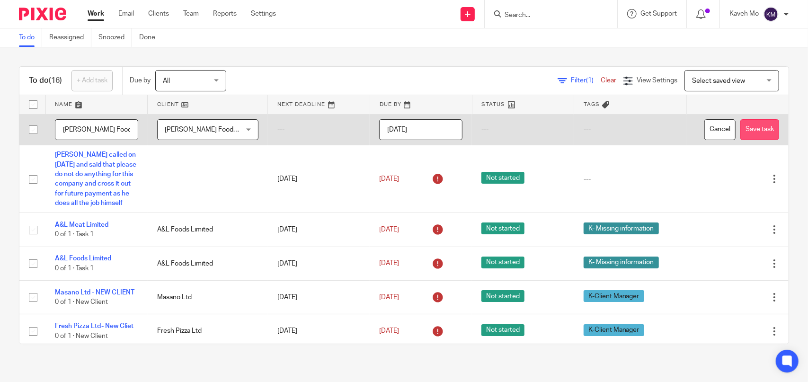
click at [743, 129] on button "Save task" at bounding box center [760, 129] width 39 height 21
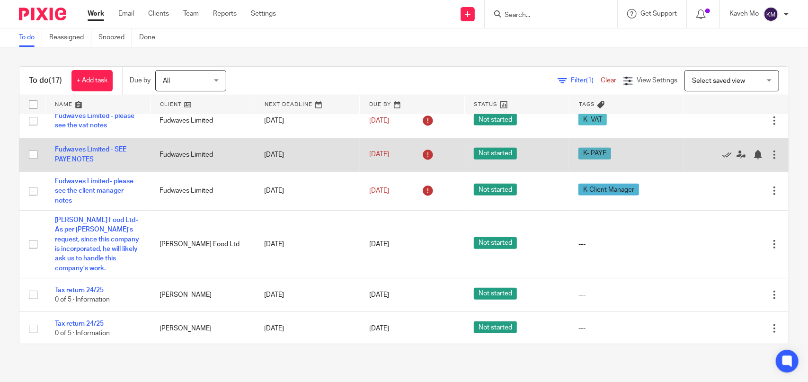
scroll to position [435, 0]
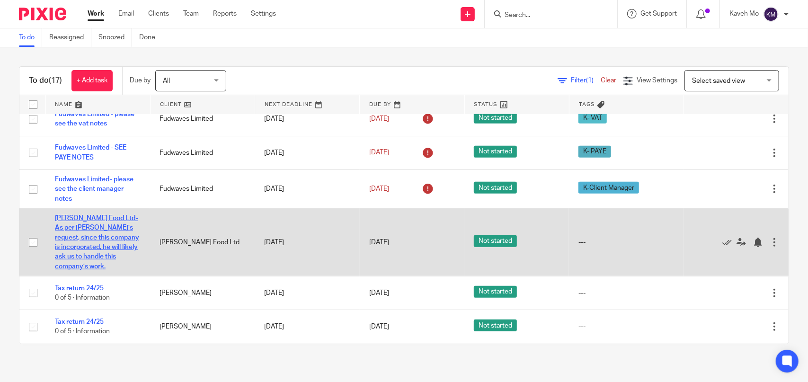
click at [92, 237] on link "[PERSON_NAME] Food Ltd- As per [PERSON_NAME]’s request, since this company is i…" at bounding box center [97, 242] width 84 height 55
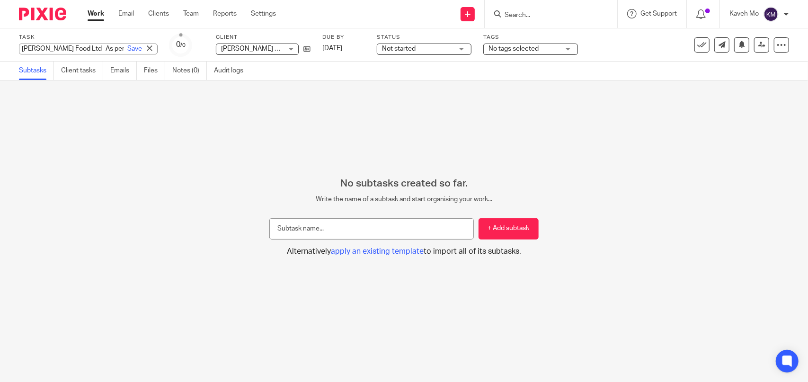
click at [89, 46] on div "Ronak Food Ltd- As per Taimoor’s request, since this company is incorporated, h…" at bounding box center [88, 49] width 139 height 11
click at [60, 49] on input "Ronak Food Ltd- As per Taimoor’s request, since this company is incorporated, h…" at bounding box center [88, 49] width 139 height 11
drag, startPoint x: 73, startPoint y: 47, endPoint x: 158, endPoint y: 48, distance: 84.8
click at [157, 48] on div "Task Ronak Food Ltd- As per Taimoor’s request, since this company is incorporat…" at bounding box center [340, 45] width 642 height 23
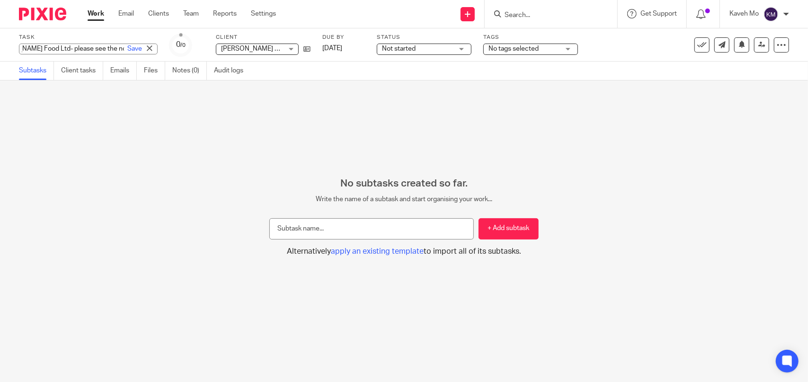
scroll to position [0, 33]
type input "Ronak Food Ltd- please see the note"
click at [296, 133] on div "No subtasks created so far. Write the name of a subtask and start organising yo…" at bounding box center [404, 232] width 808 height 302
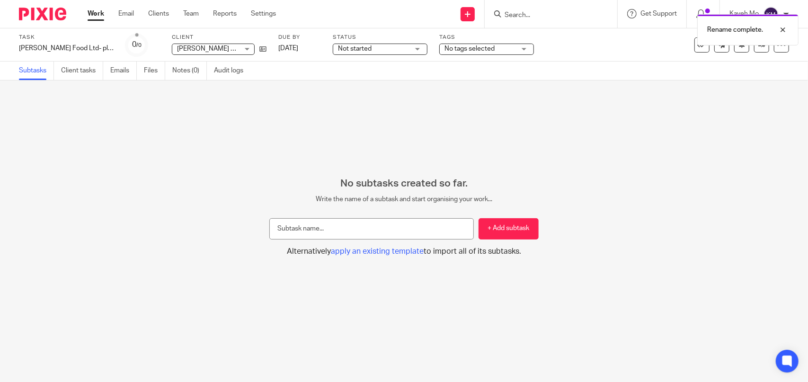
click at [451, 50] on span "No tags selected" at bounding box center [470, 48] width 50 height 7
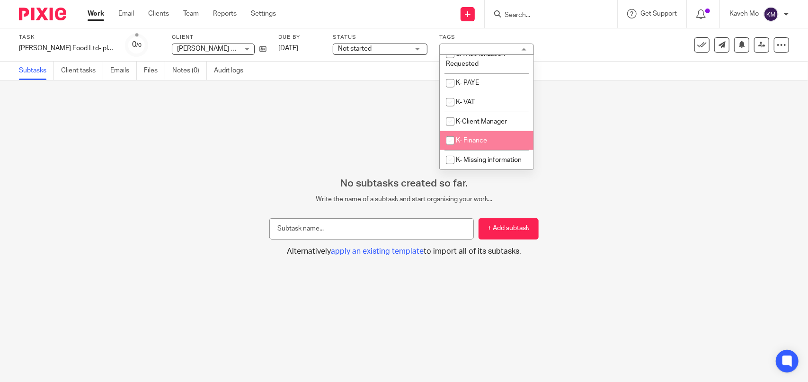
scroll to position [758, 0]
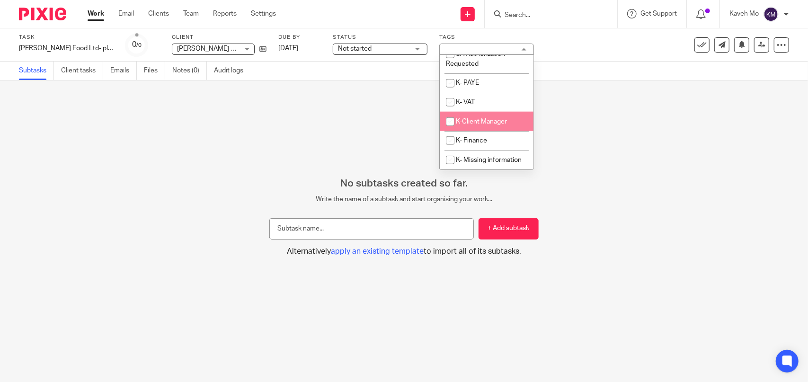
click at [472, 119] on li "K-Client Manager" at bounding box center [487, 121] width 94 height 19
checkbox input "true"
click at [604, 142] on div "No subtasks created so far. Write the name of a subtask and start organising yo…" at bounding box center [404, 232] width 808 height 302
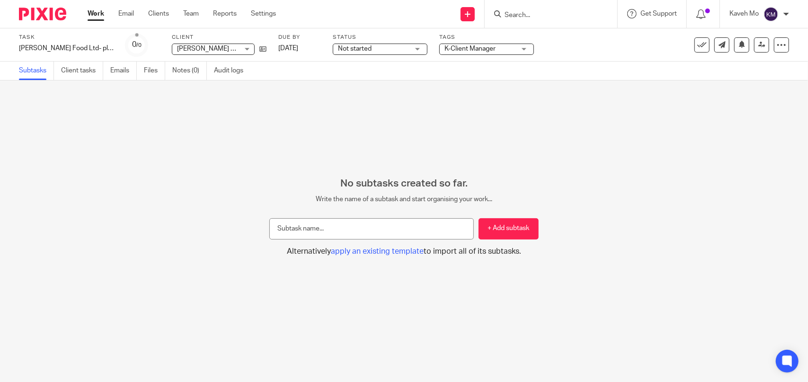
click at [27, 18] on img at bounding box center [42, 14] width 47 height 13
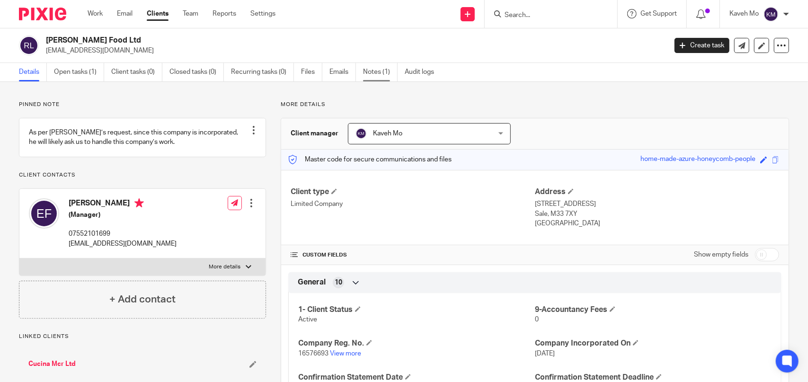
click at [376, 76] on link "Notes (1)" at bounding box center [380, 72] width 35 height 18
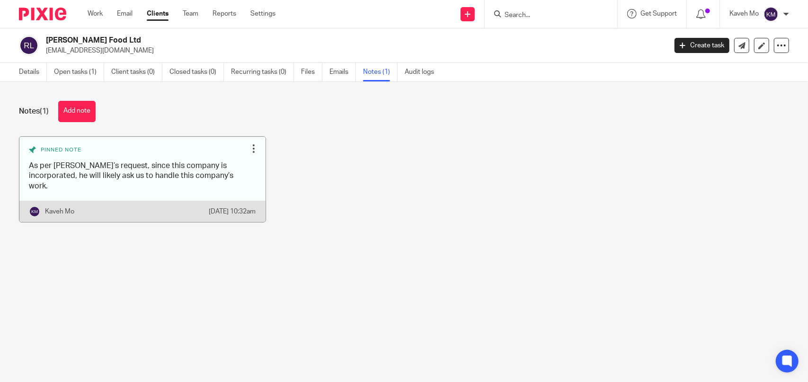
click at [182, 170] on link at bounding box center [142, 179] width 246 height 85
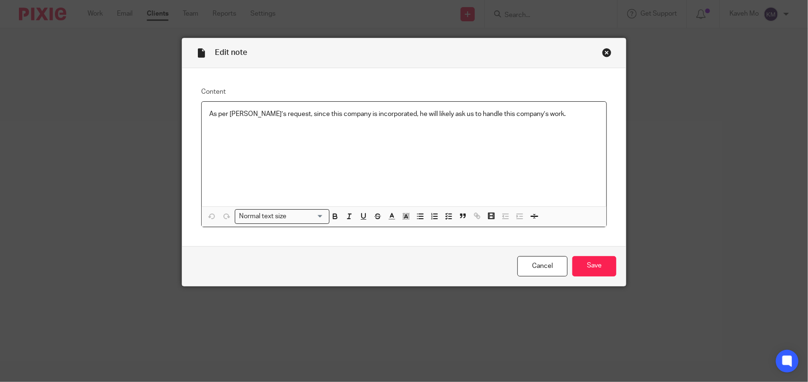
click at [568, 114] on p "As per [PERSON_NAME]’s request, since this company is incorporated, he will lik…" at bounding box center [404, 113] width 390 height 9
click at [570, 111] on p "As per [PERSON_NAME]’s request, since this company is incorporated, he will lik…" at bounding box center [404, 113] width 390 height 9
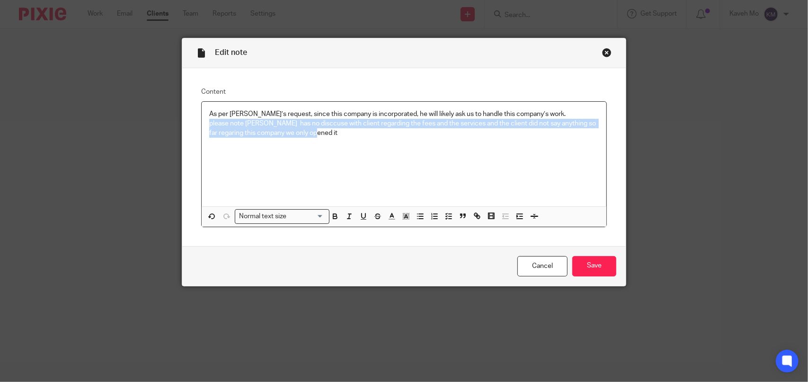
drag, startPoint x: 332, startPoint y: 135, endPoint x: 204, endPoint y: 122, distance: 129.5
click at [204, 122] on div "As per [PERSON_NAME]’s request, since this company is incorporated, he will lik…" at bounding box center [404, 154] width 405 height 105
copy p "please note [PERSON_NAME] has no disccuse with client regarding the fees and th…"
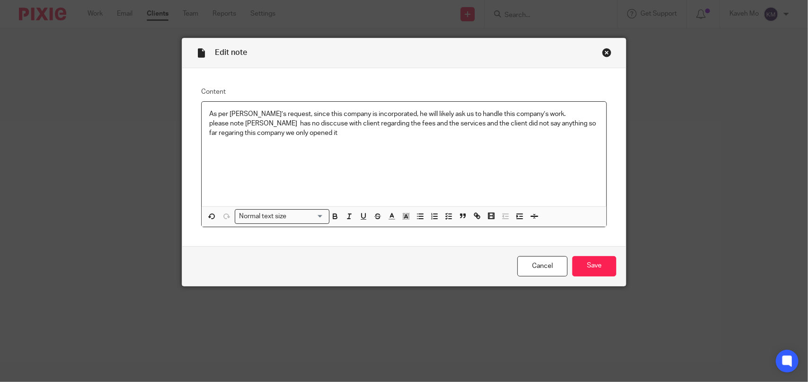
drag, startPoint x: 512, startPoint y: 145, endPoint x: 536, endPoint y: 138, distance: 25.3
click at [512, 145] on p at bounding box center [404, 142] width 390 height 9
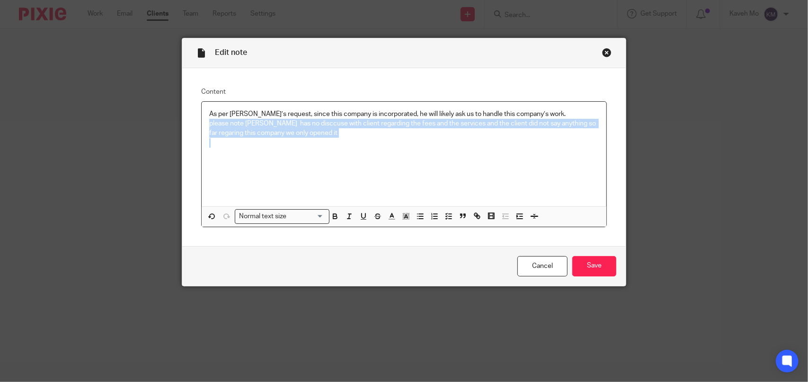
drag, startPoint x: 206, startPoint y: 123, endPoint x: 334, endPoint y: 147, distance: 130.2
click at [327, 145] on div "As per [PERSON_NAME]’s request, since this company is incorporated, he will lik…" at bounding box center [404, 154] width 405 height 105
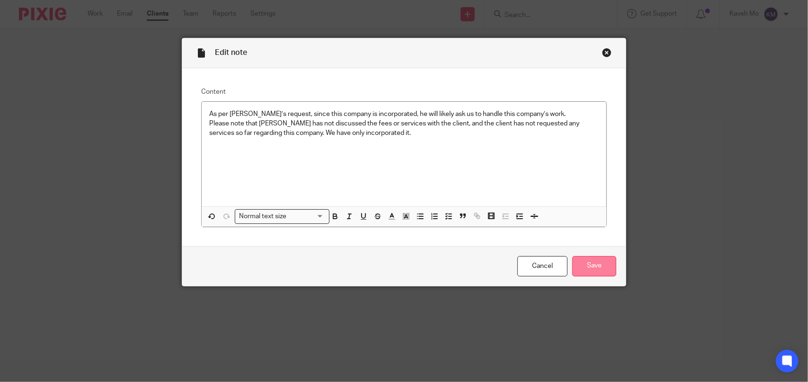
click at [594, 269] on input "Save" at bounding box center [595, 266] width 44 height 20
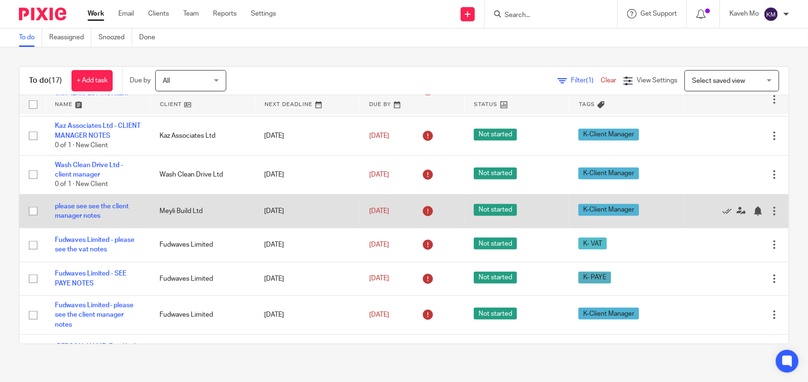
scroll to position [401, 0]
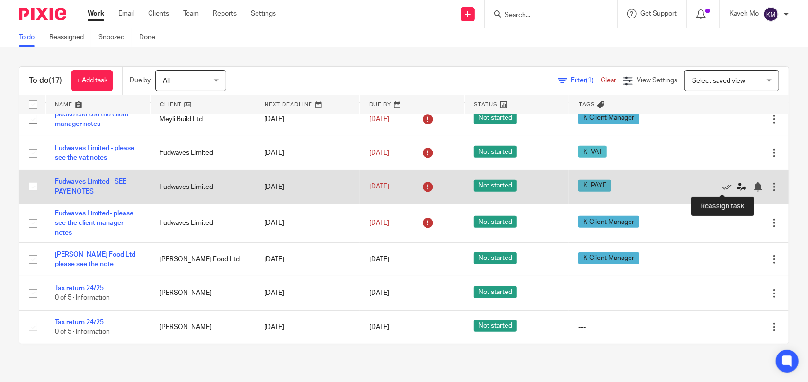
click at [737, 188] on icon at bounding box center [741, 186] width 9 height 9
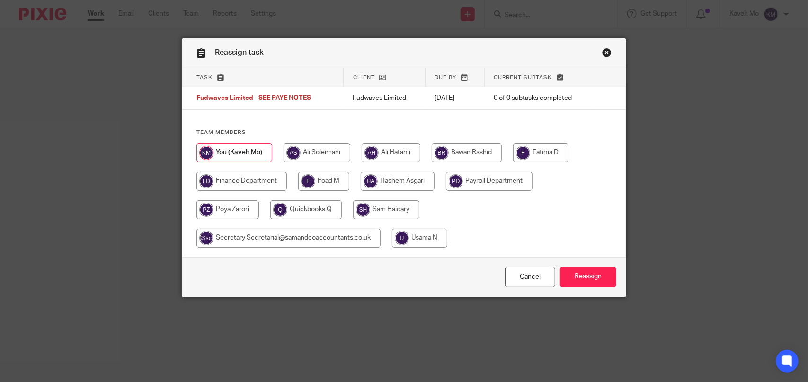
drag, startPoint x: 466, startPoint y: 183, endPoint x: 528, endPoint y: 250, distance: 90.5
click at [466, 183] on input "radio" at bounding box center [489, 181] width 87 height 19
radio input "true"
click at [591, 277] on input "Reassign" at bounding box center [588, 277] width 56 height 20
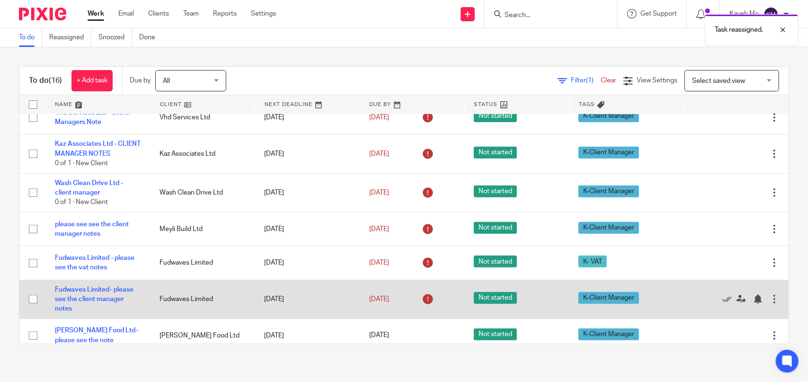
scroll to position [331, 0]
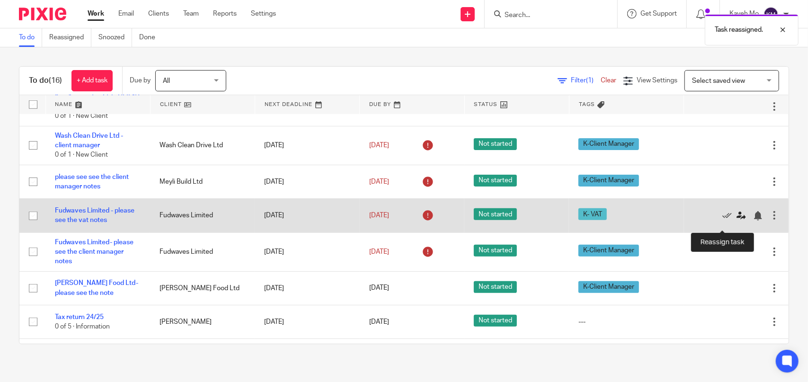
click at [737, 221] on icon at bounding box center [741, 215] width 9 height 9
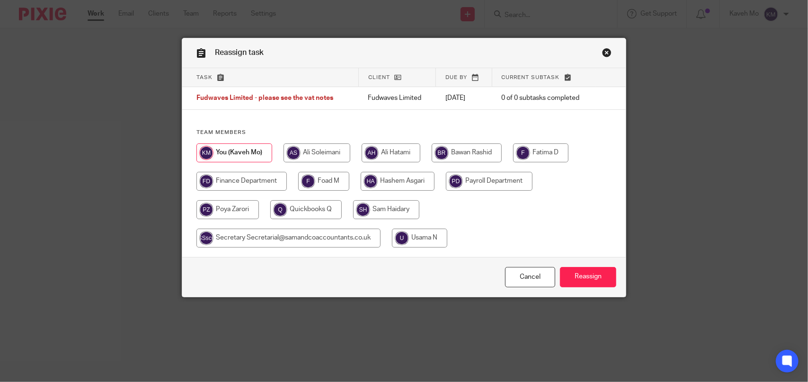
click at [390, 153] on input "radio" at bounding box center [391, 152] width 59 height 19
radio input "true"
click at [571, 269] on input "Reassign" at bounding box center [588, 277] width 56 height 20
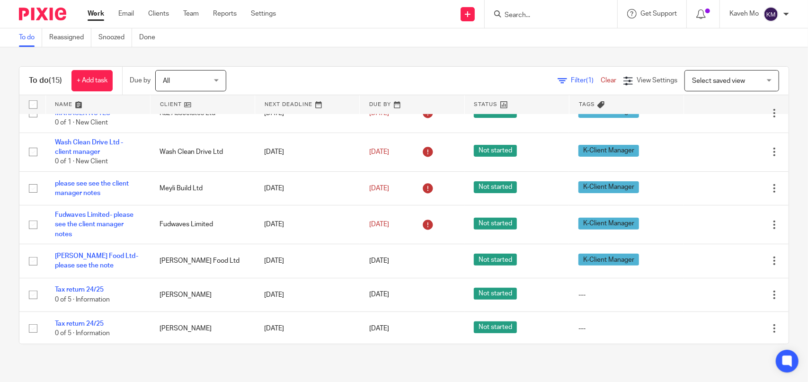
scroll to position [334, 0]
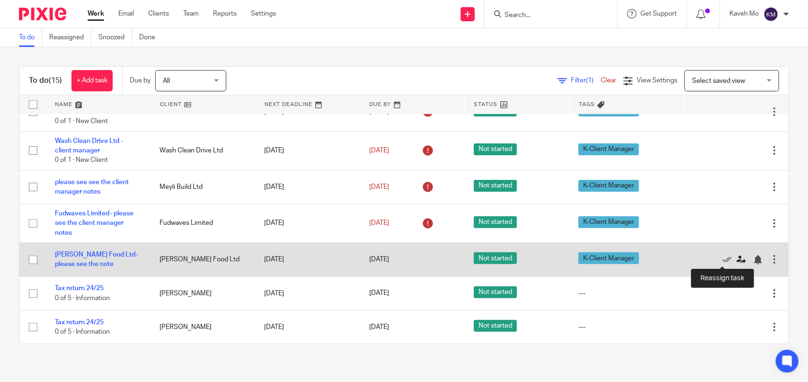
click at [737, 259] on icon at bounding box center [741, 259] width 9 height 9
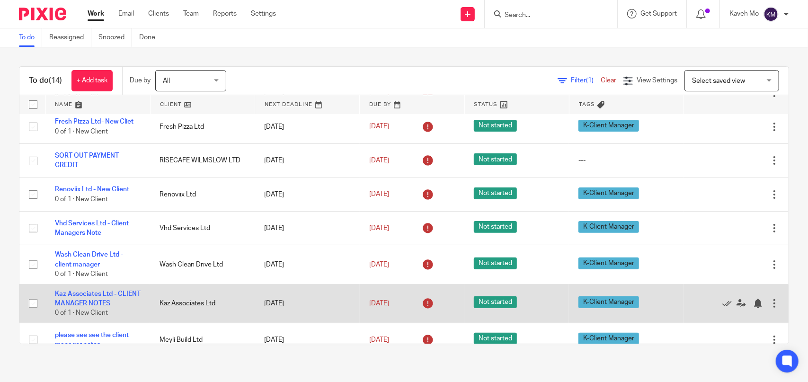
scroll to position [158, 0]
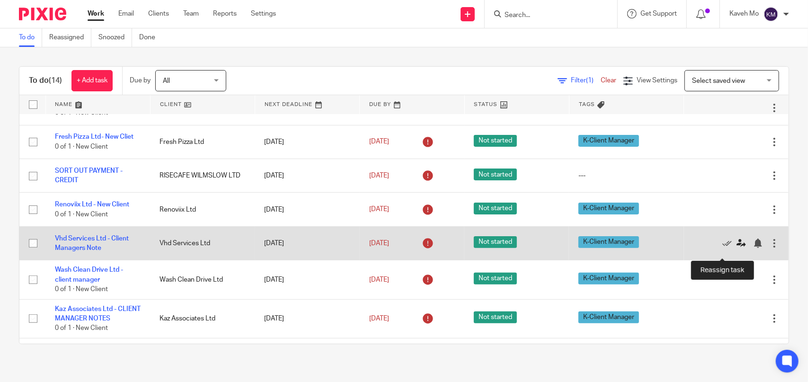
click at [737, 248] on icon at bounding box center [741, 243] width 9 height 9
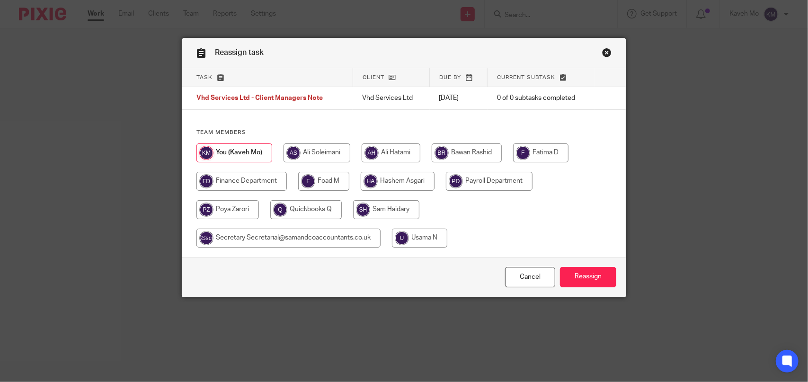
click at [226, 212] on input "radio" at bounding box center [228, 209] width 63 height 19
radio input "true"
click at [582, 279] on input "Reassign" at bounding box center [588, 277] width 56 height 20
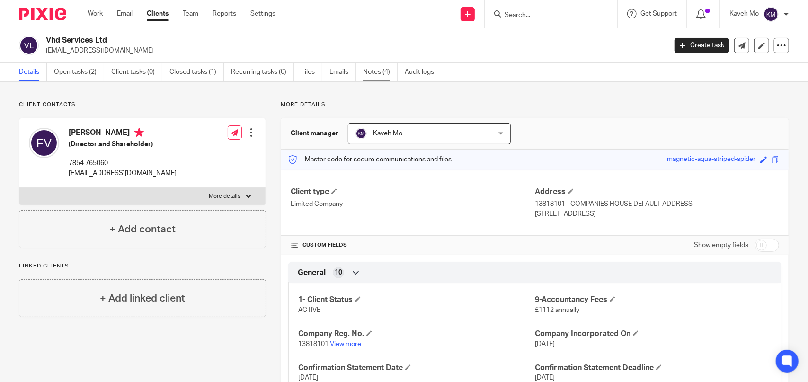
click at [370, 74] on link "Notes (4)" at bounding box center [380, 72] width 35 height 18
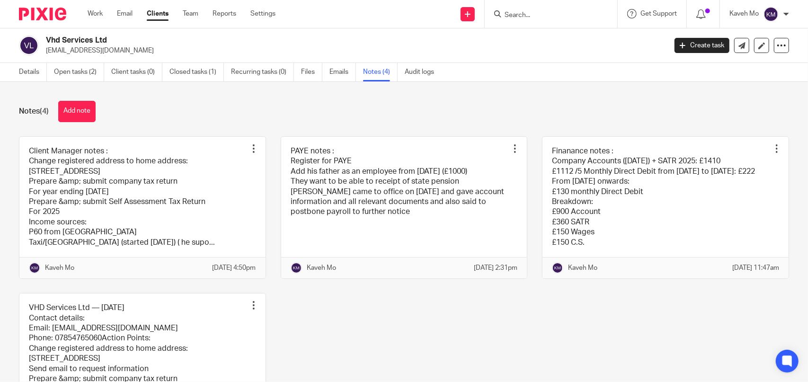
click at [161, 12] on link "Clients" at bounding box center [158, 13] width 22 height 9
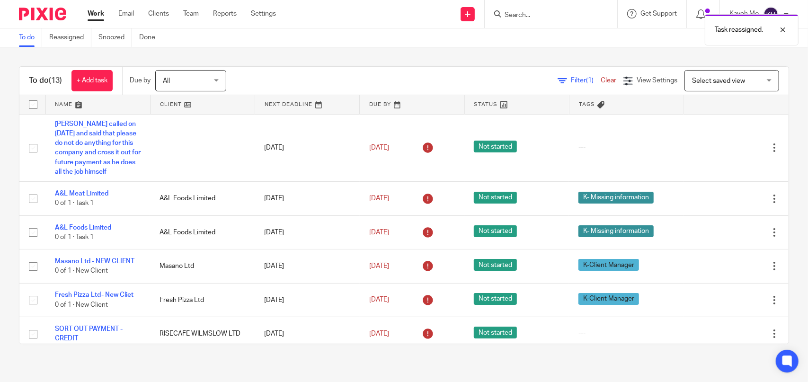
click at [360, 73] on div "Filter (1) Clear View Settings View Settings (1) Filters Clear Save Manage save…" at bounding box center [516, 80] width 546 height 21
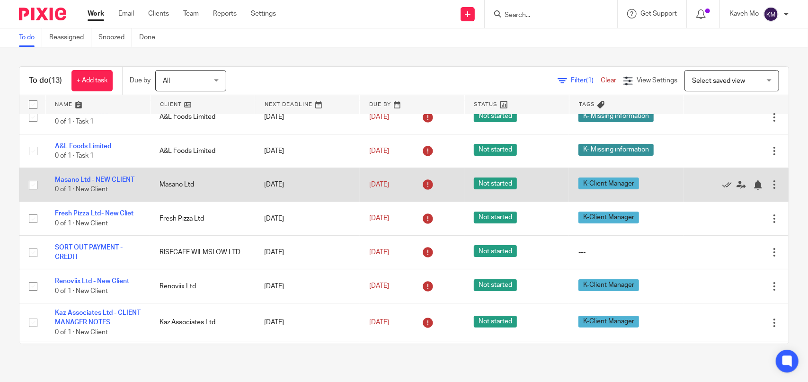
scroll to position [77, 0]
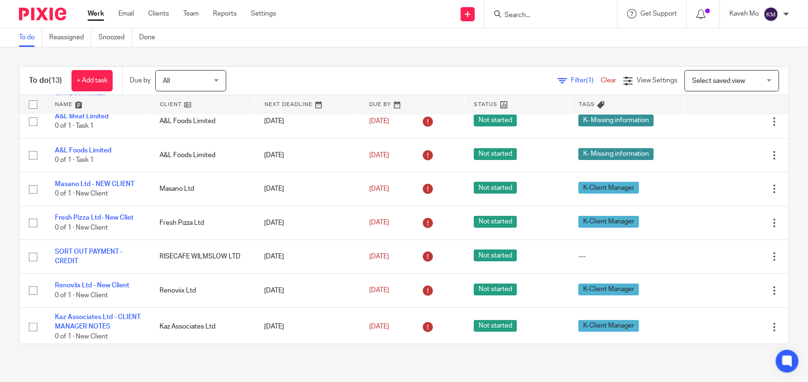
click at [483, 64] on div "To do (13) + Add task Due by All All [DATE] [DATE] This week Next week This mon…" at bounding box center [404, 205] width 808 height 316
click at [589, 36] on div "To do Reassigned Snoozed Done" at bounding box center [404, 37] width 808 height 19
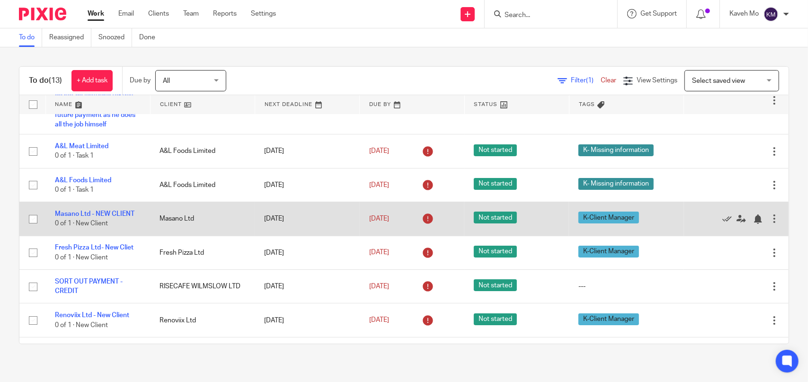
scroll to position [95, 0]
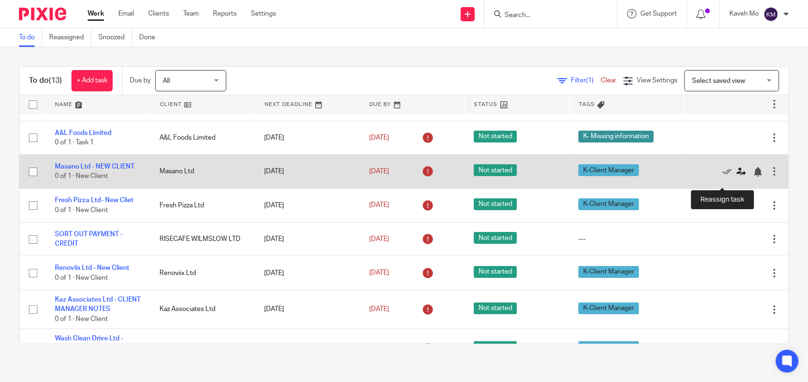
click at [737, 177] on icon at bounding box center [741, 171] width 9 height 9
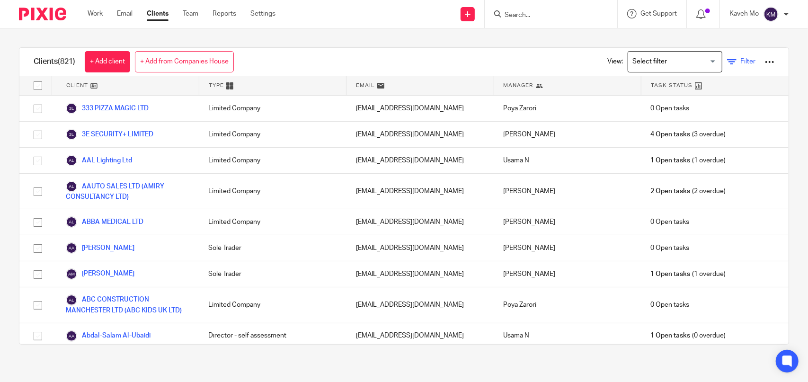
click at [727, 59] on icon at bounding box center [731, 61] width 9 height 9
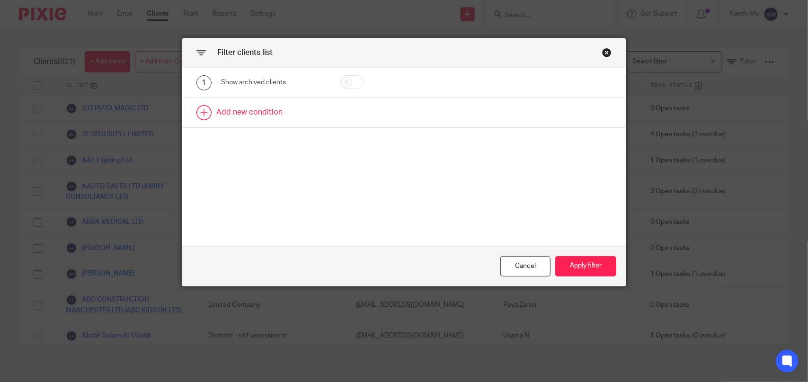
click at [277, 115] on link at bounding box center [404, 112] width 444 height 29
click at [446, 123] on div at bounding box center [468, 115] width 143 height 21
click at [358, 138] on link at bounding box center [404, 148] width 444 height 29
click at [603, 58] on div "Filter clients list" at bounding box center [404, 53] width 444 height 30
click at [602, 55] on div "Close this dialog window" at bounding box center [606, 52] width 9 height 9
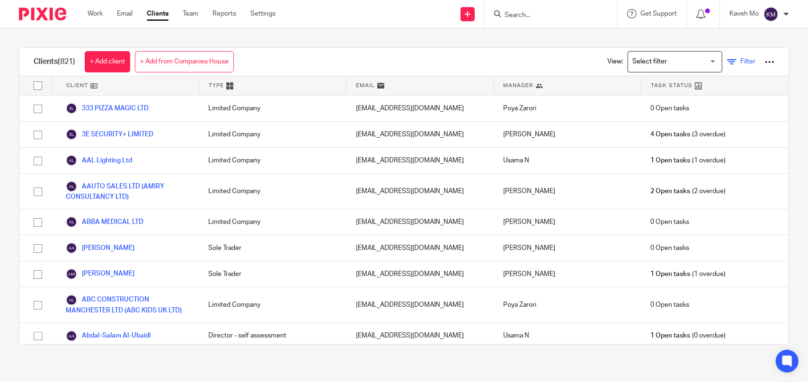
click at [727, 64] on link "Filter" at bounding box center [741, 62] width 28 height 10
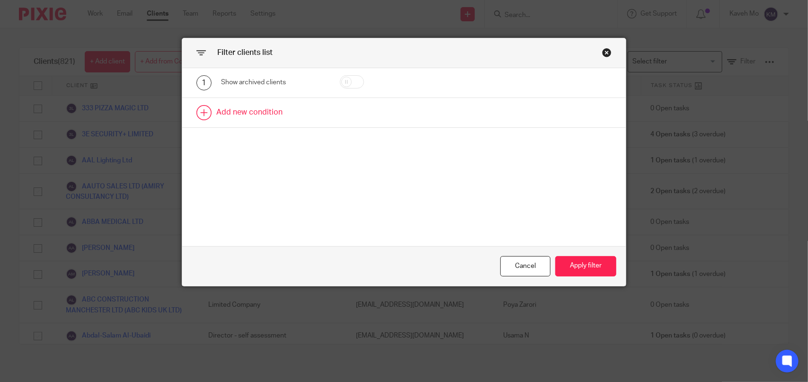
click at [270, 112] on link at bounding box center [404, 112] width 444 height 29
click at [302, 117] on div "Field" at bounding box center [267, 116] width 77 height 20
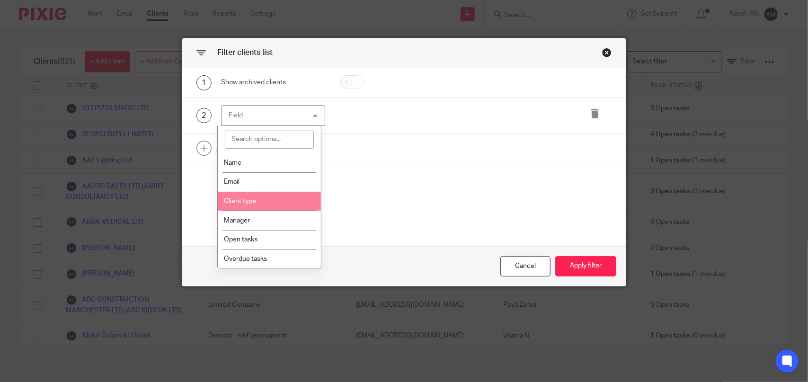
click at [260, 196] on li "Client type" at bounding box center [269, 201] width 103 height 19
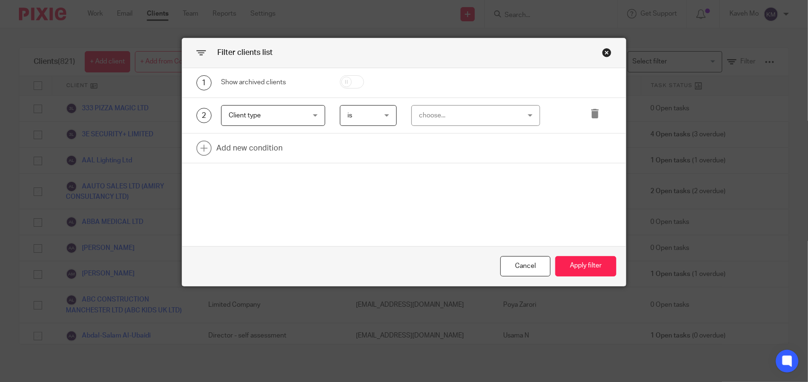
click at [456, 115] on div "choose..." at bounding box center [467, 116] width 97 height 20
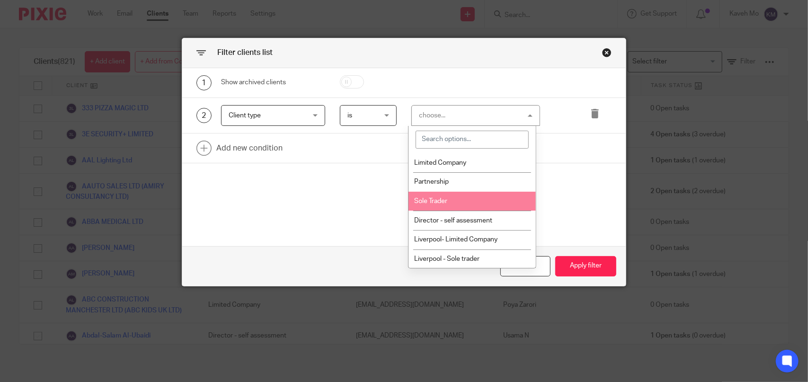
scroll to position [20, 0]
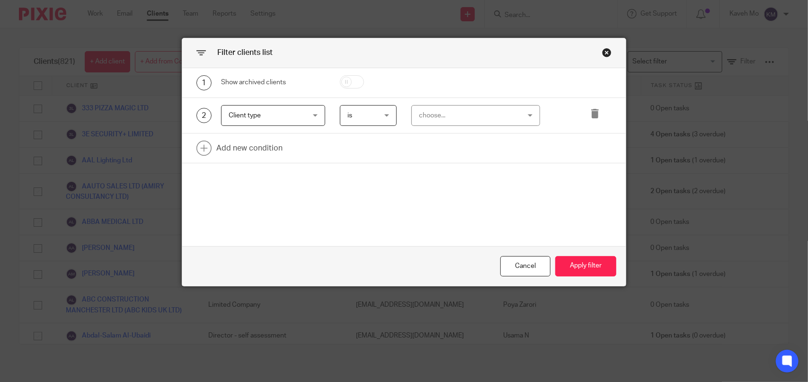
click at [484, 83] on div at bounding box center [468, 82] width 143 height 15
click at [296, 112] on span "Client type" at bounding box center [267, 116] width 77 height 20
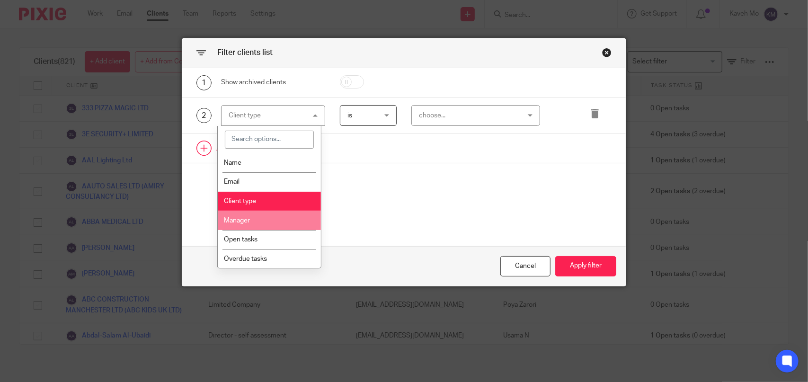
drag, startPoint x: 247, startPoint y: 220, endPoint x: 365, endPoint y: 158, distance: 133.0
click at [248, 220] on span "Manager" at bounding box center [237, 220] width 26 height 7
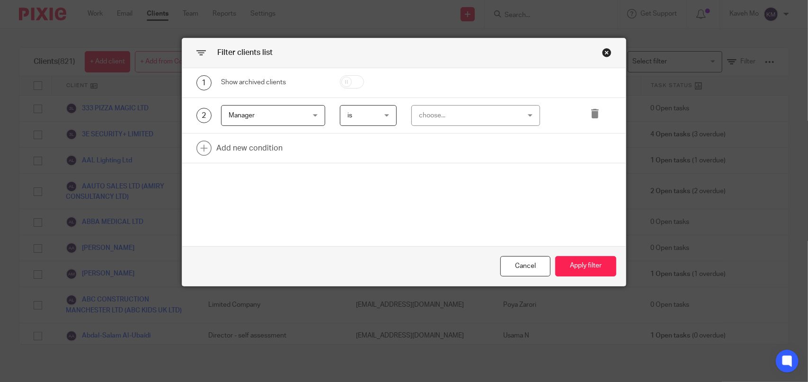
click at [484, 116] on div "choose..." at bounding box center [467, 116] width 97 height 20
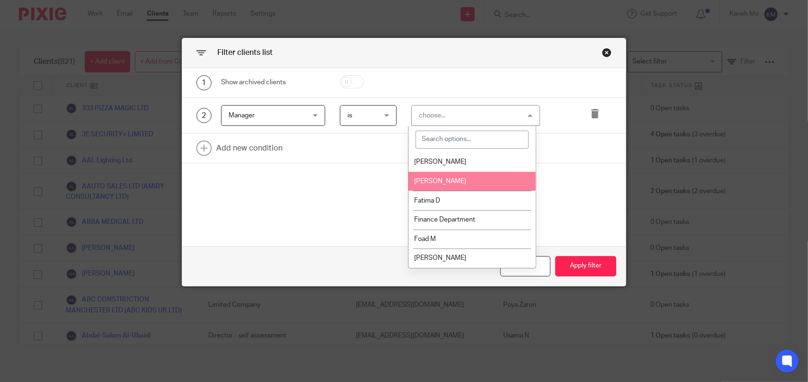
scroll to position [115, 0]
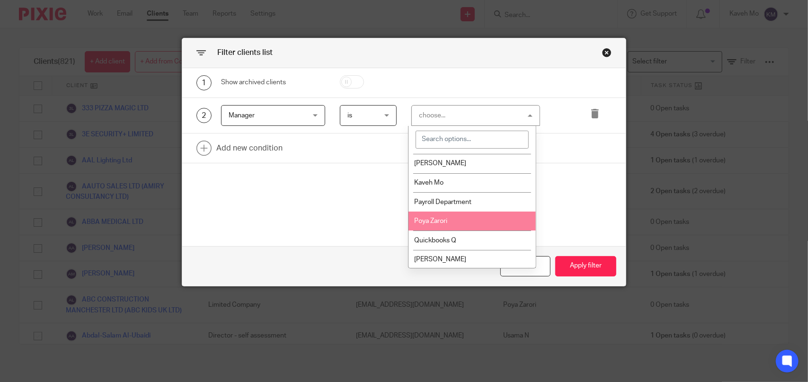
click at [443, 219] on span "Poya Zarori" at bounding box center [431, 221] width 33 height 7
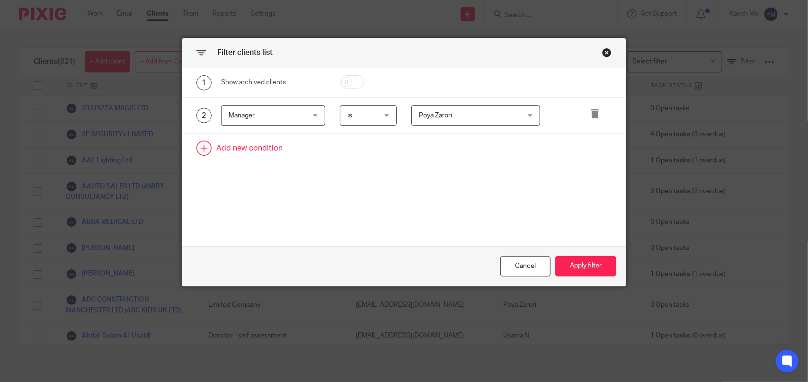
click at [269, 149] on link at bounding box center [404, 148] width 444 height 29
click at [296, 158] on div "Field" at bounding box center [267, 151] width 77 height 20
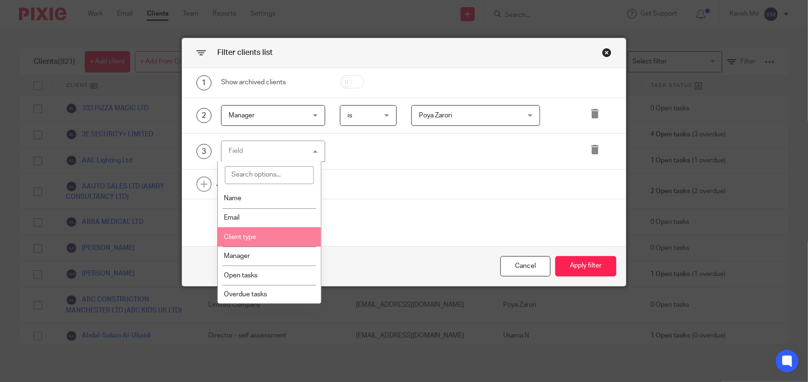
click at [259, 232] on li "Client type" at bounding box center [269, 236] width 103 height 19
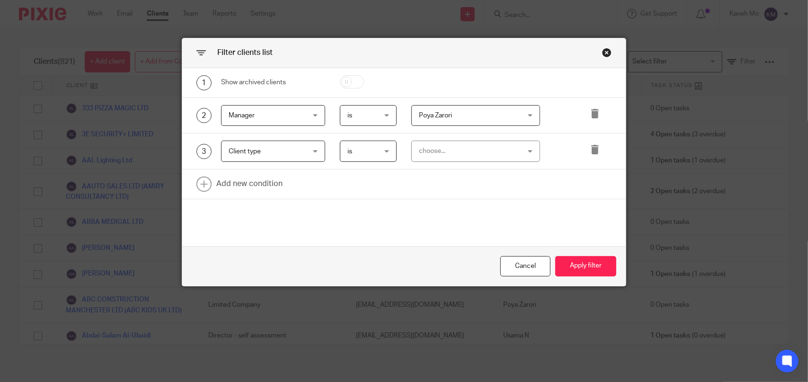
click at [484, 147] on div "choose..." at bounding box center [467, 151] width 97 height 20
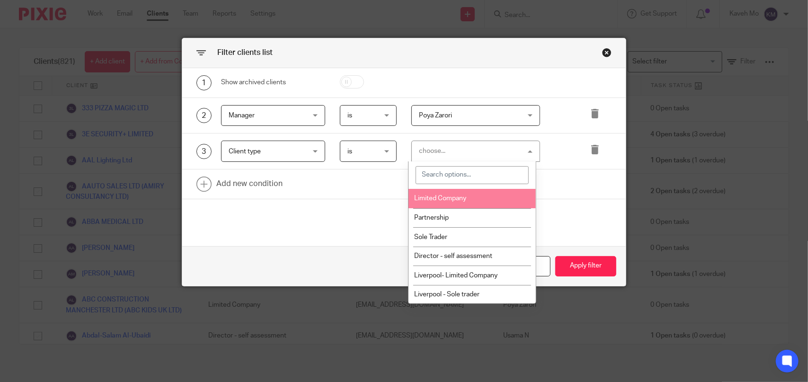
click at [468, 194] on li "Limited Company" at bounding box center [473, 198] width 128 height 19
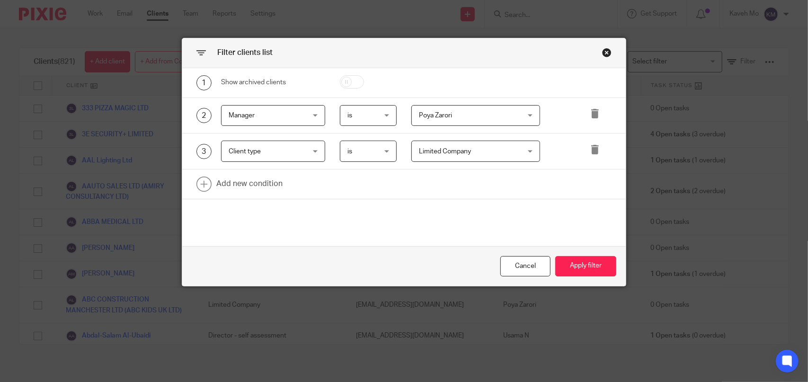
click at [550, 198] on div "Add new condition" at bounding box center [404, 185] width 444 height 30
click at [578, 267] on button "Apply filter" at bounding box center [585, 266] width 61 height 20
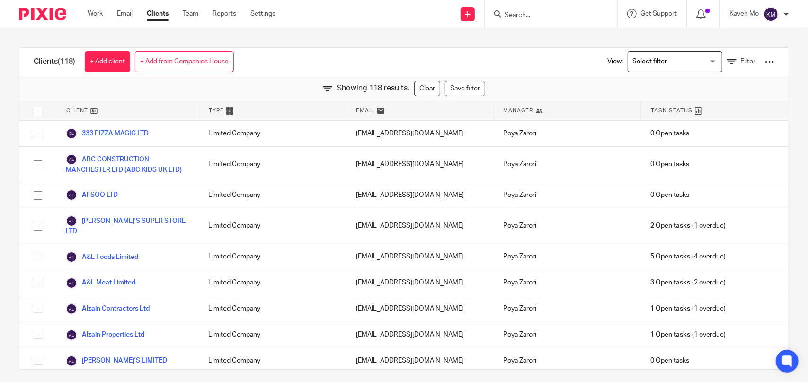
click at [420, 60] on div "Clients (118) + Add client + Add from Companies House View: Loading... Filter" at bounding box center [404, 62] width 770 height 28
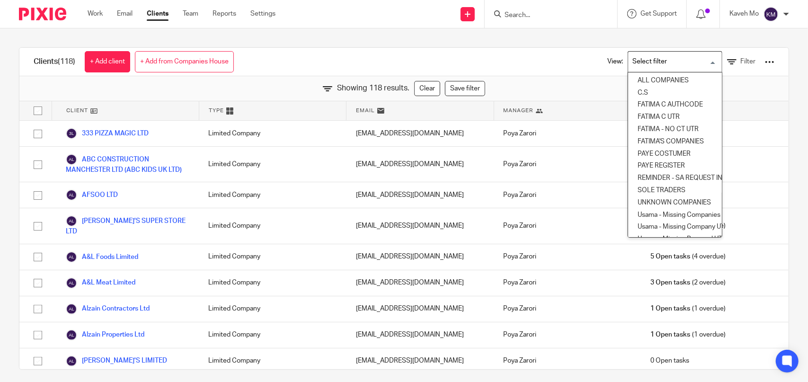
click at [701, 62] on input "Search for option" at bounding box center [673, 62] width 88 height 17
click at [727, 61] on icon at bounding box center [731, 61] width 9 height 9
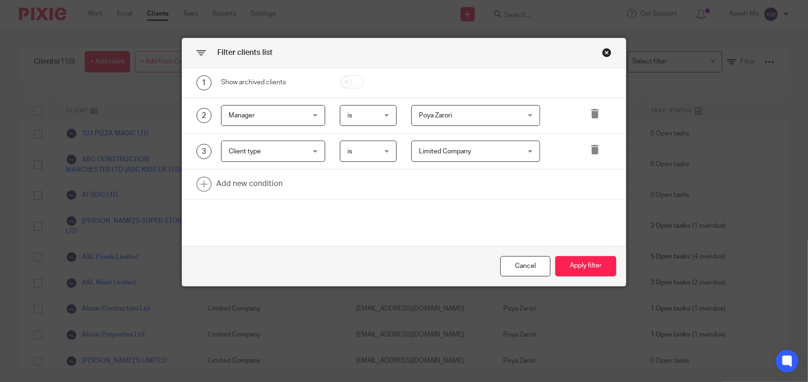
click at [508, 110] on span "Poya Zarori" at bounding box center [467, 116] width 97 height 20
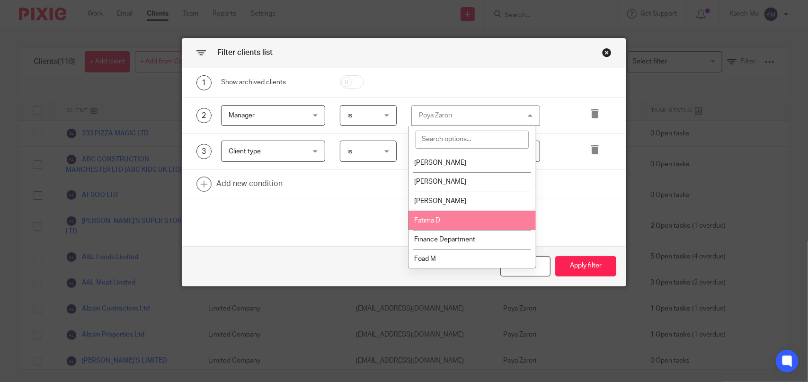
click at [452, 217] on li "Fatima D" at bounding box center [473, 220] width 128 height 19
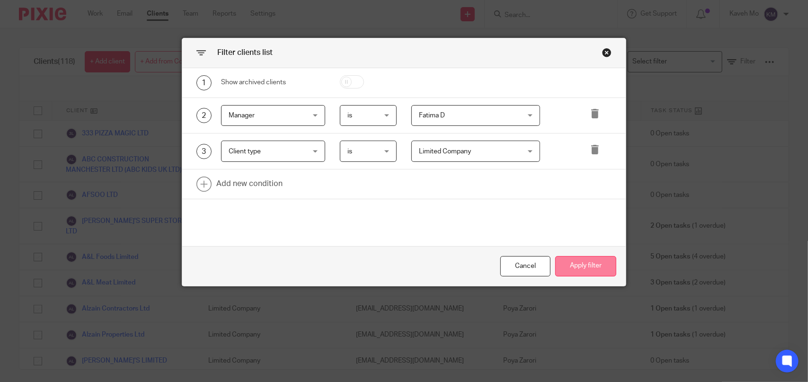
click at [578, 269] on button "Apply filter" at bounding box center [585, 266] width 61 height 20
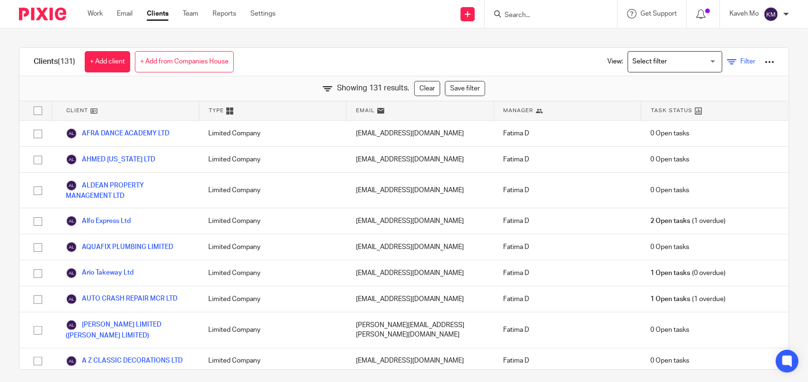
click at [727, 62] on icon at bounding box center [731, 61] width 9 height 9
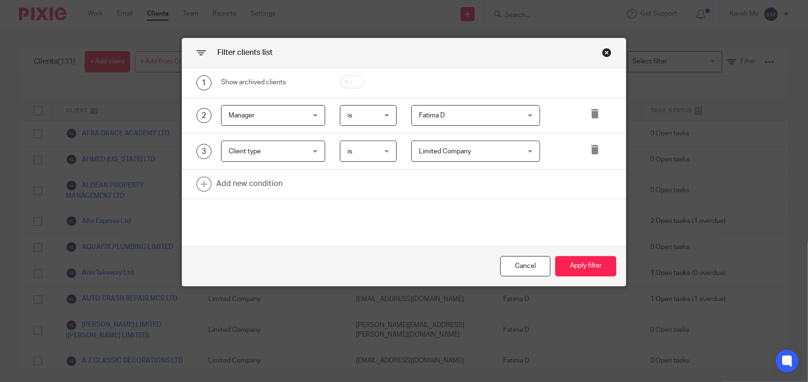
click at [524, 152] on div "Limited Company Limited Company" at bounding box center [476, 151] width 128 height 21
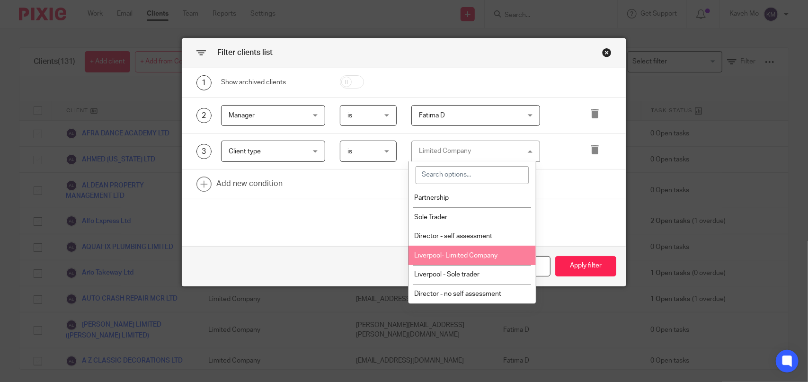
scroll to position [0, 0]
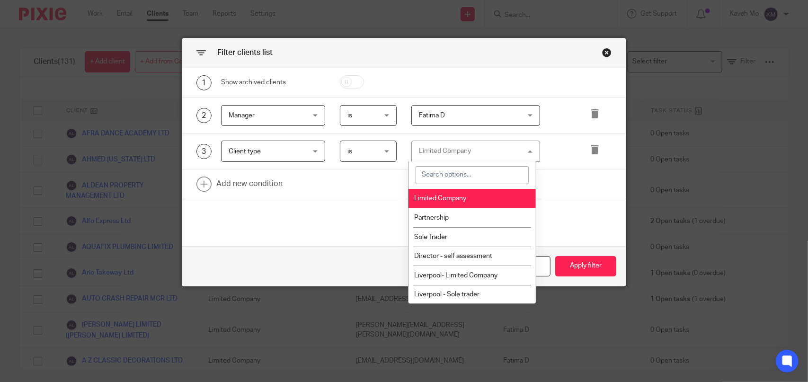
click at [471, 199] on li "Limited Company" at bounding box center [473, 198] width 128 height 19
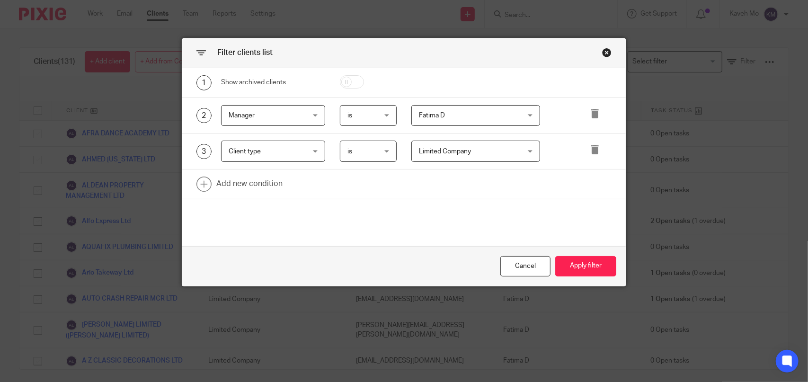
drag, startPoint x: 541, startPoint y: 199, endPoint x: 581, endPoint y: 245, distance: 60.7
click at [543, 200] on div "1 Show archived clients 2 Manager Manager Name Email Client type Manager Open t…" at bounding box center [404, 157] width 444 height 178
click at [530, 118] on div "Fatima D Fatima D" at bounding box center [476, 115] width 128 height 21
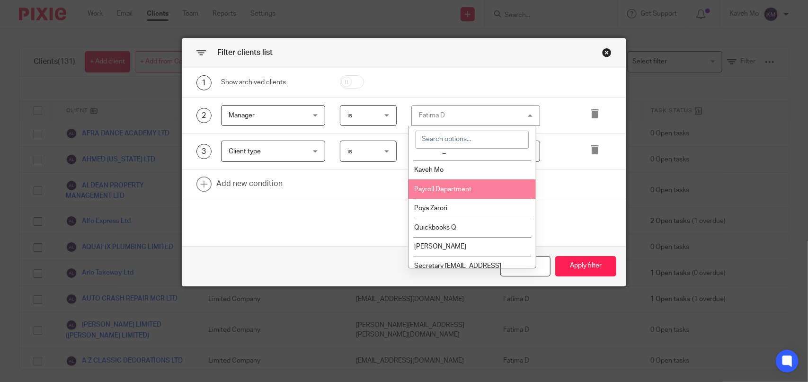
scroll to position [142, 0]
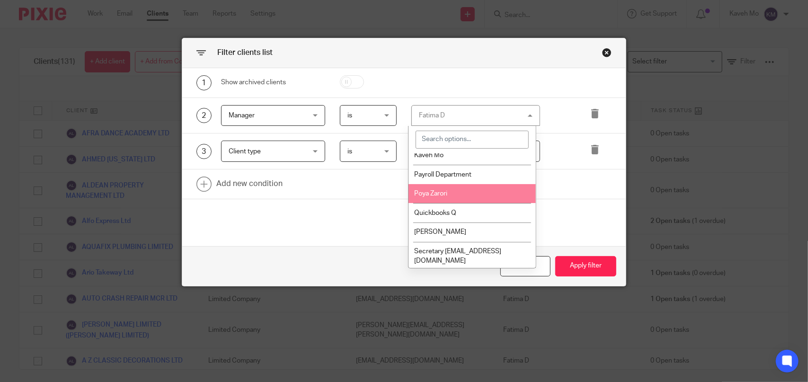
click at [447, 195] on span "Poya Zarori" at bounding box center [431, 193] width 33 height 7
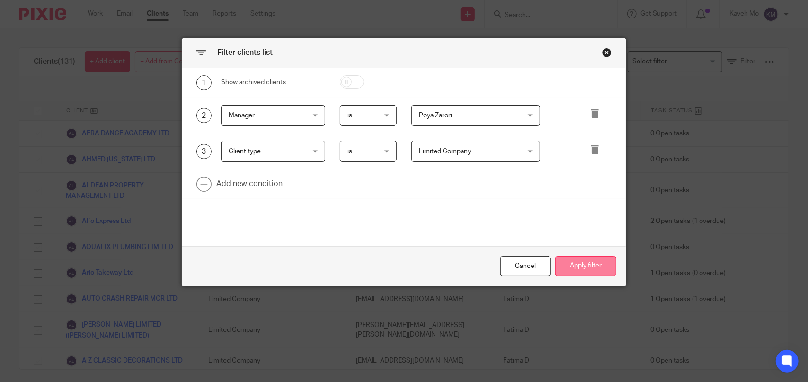
click at [579, 269] on button "Apply filter" at bounding box center [585, 266] width 61 height 20
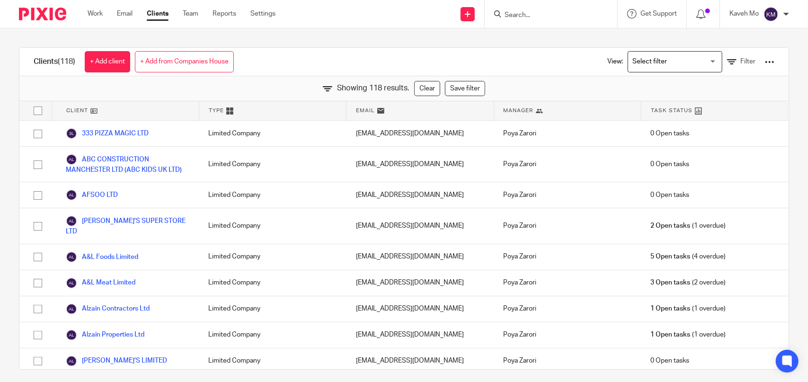
click at [353, 51] on div "Clients (118) + Add client + Add from Companies House View: Loading... Filter" at bounding box center [404, 62] width 770 height 28
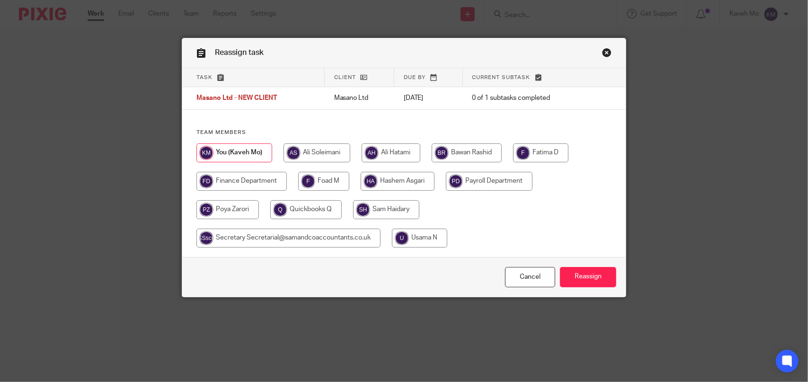
click at [603, 52] on link "Close this dialog window" at bounding box center [606, 54] width 9 height 13
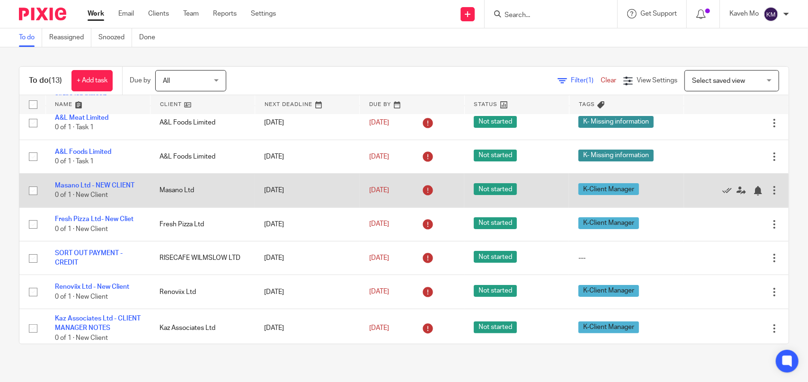
scroll to position [95, 0]
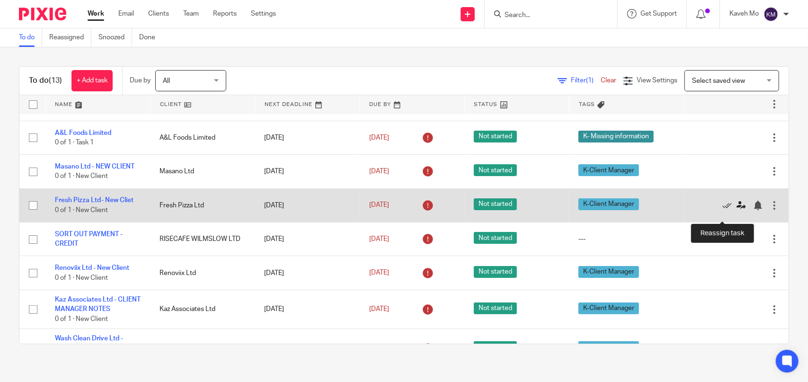
click at [737, 210] on icon at bounding box center [741, 205] width 9 height 9
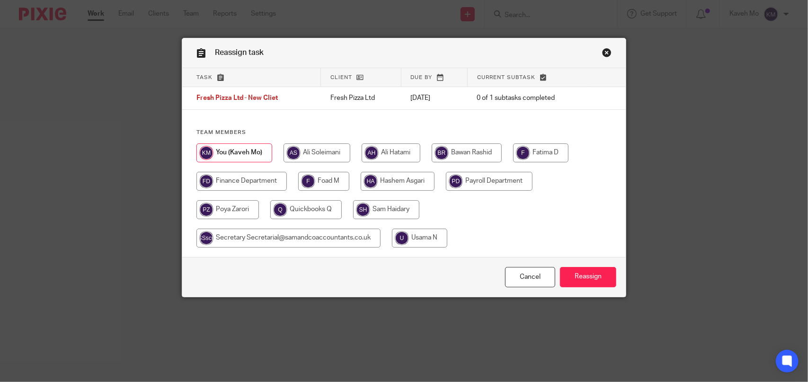
click at [541, 154] on input "radio" at bounding box center [540, 152] width 55 height 19
radio input "true"
click at [588, 280] on input "Reassign" at bounding box center [588, 277] width 56 height 20
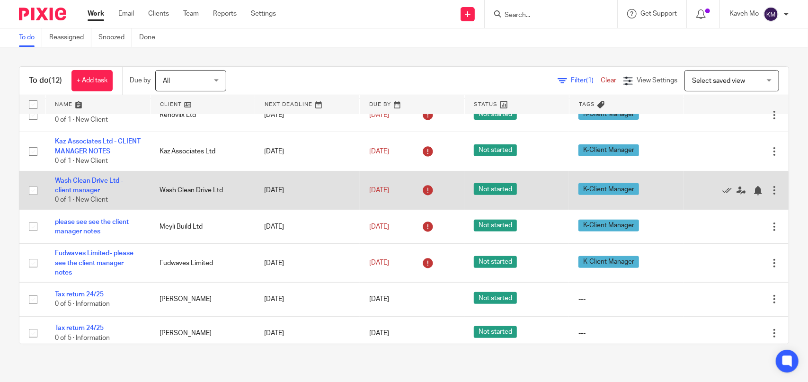
scroll to position [233, 0]
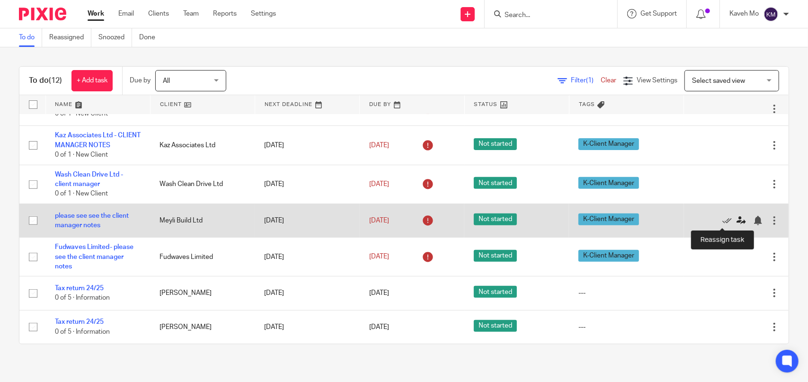
click at [737, 221] on icon at bounding box center [741, 220] width 9 height 9
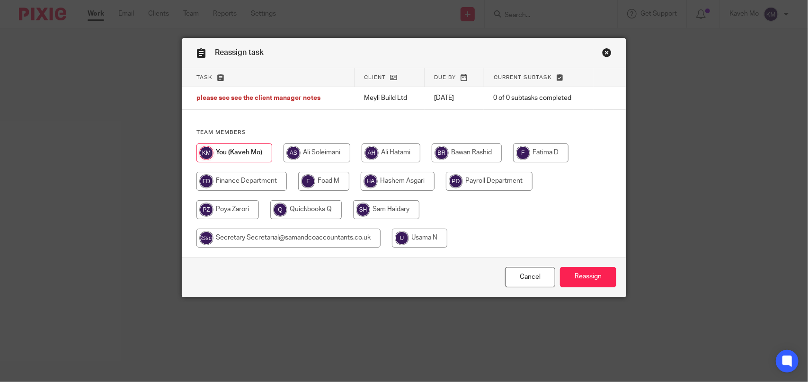
click at [602, 53] on link "Close this dialog window" at bounding box center [606, 54] width 9 height 13
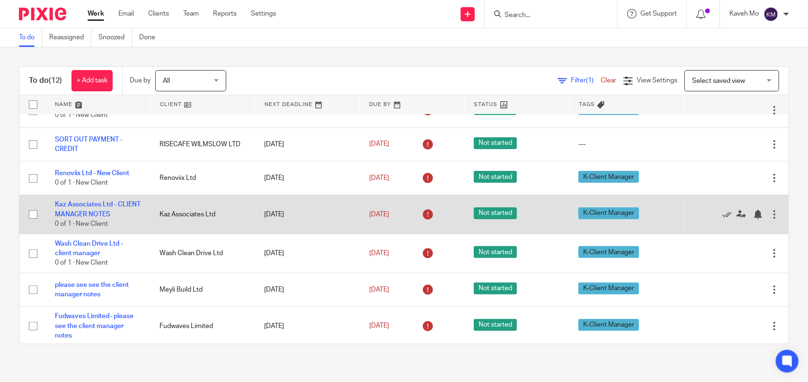
scroll to position [233, 0]
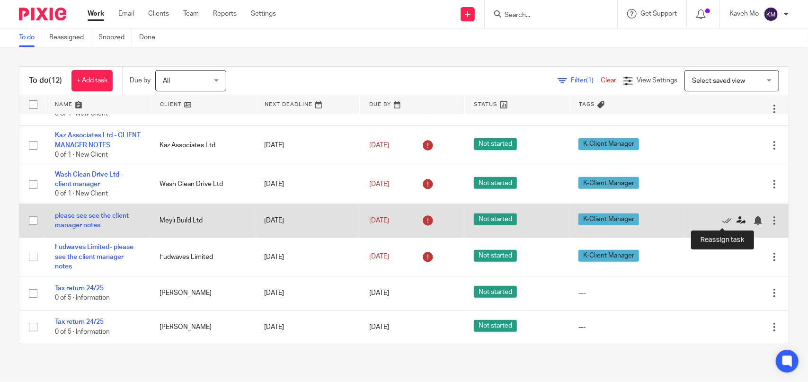
click at [737, 219] on icon at bounding box center [741, 220] width 9 height 9
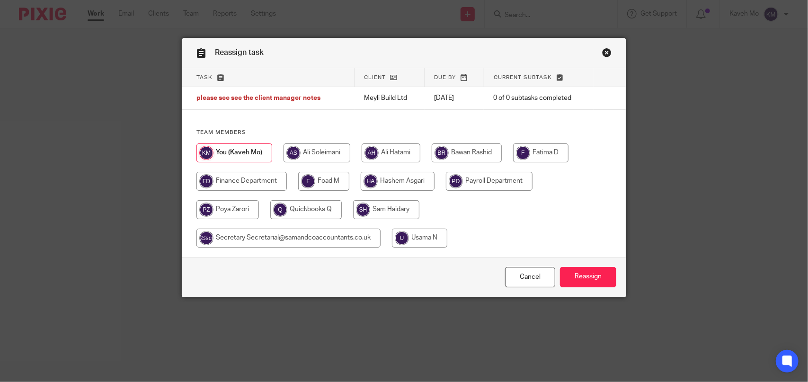
click at [498, 222] on div at bounding box center [404, 200] width 415 height 114
click at [545, 157] on input "radio" at bounding box center [540, 152] width 55 height 19
radio input "true"
click at [574, 272] on input "Reassign" at bounding box center [588, 277] width 56 height 20
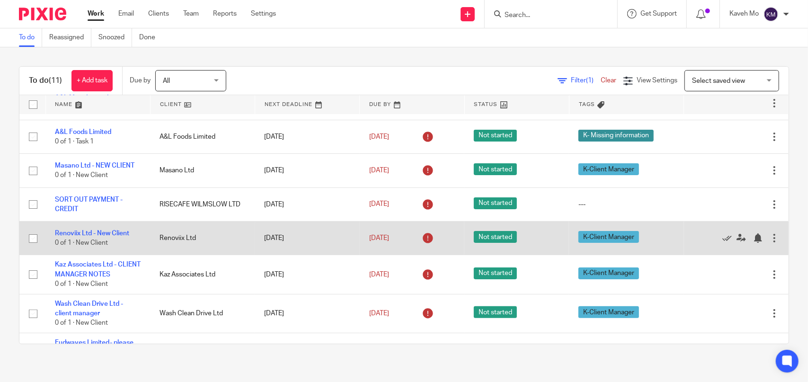
scroll to position [111, 0]
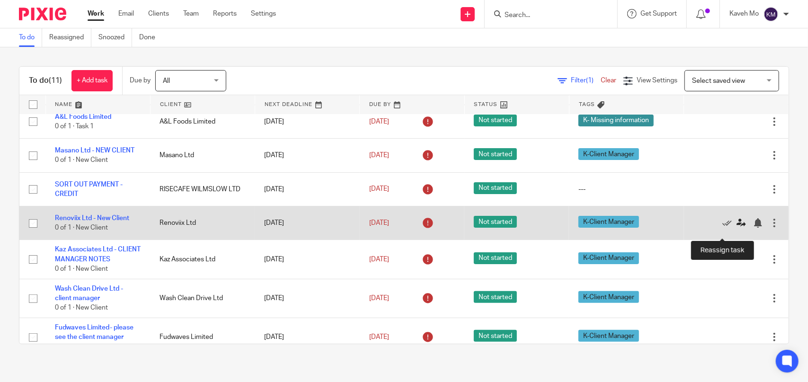
click at [737, 228] on icon at bounding box center [741, 222] width 9 height 9
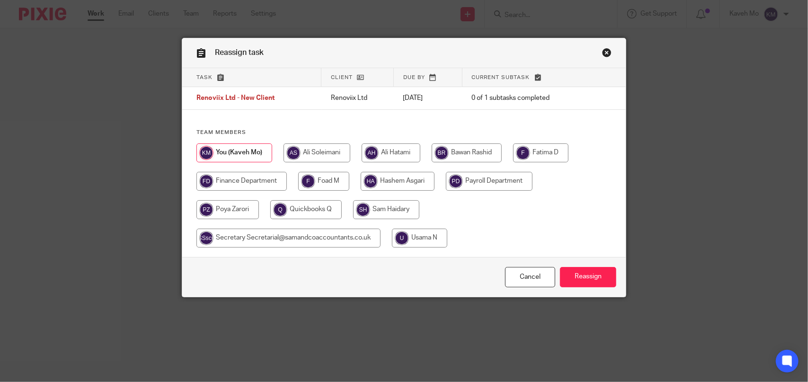
click at [229, 211] on input "radio" at bounding box center [228, 209] width 63 height 19
radio input "true"
click at [584, 277] on input "Reassign" at bounding box center [588, 277] width 56 height 20
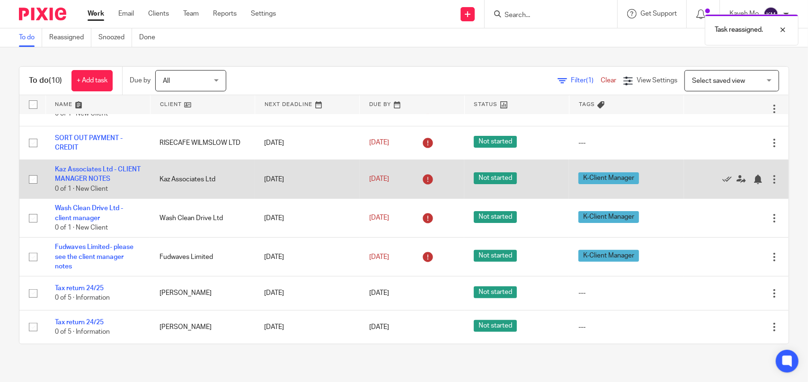
scroll to position [166, 0]
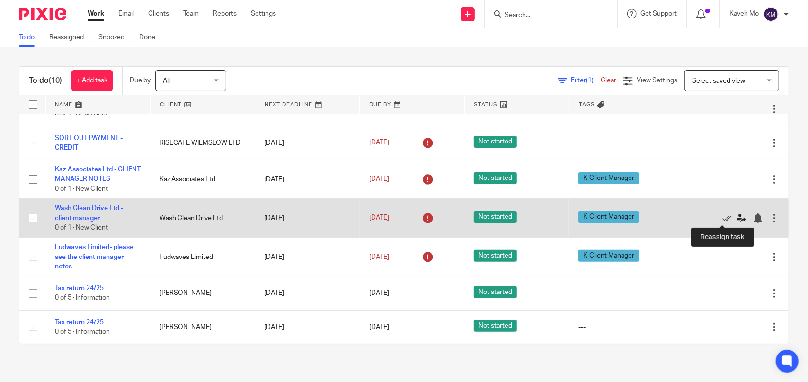
click at [737, 219] on icon at bounding box center [741, 218] width 9 height 9
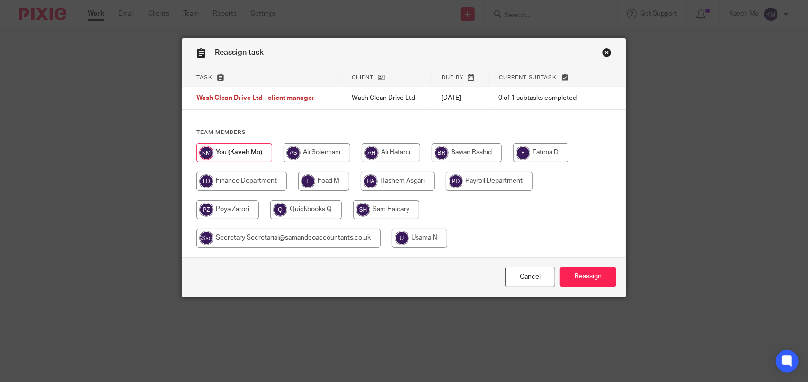
click at [543, 156] on input "radio" at bounding box center [540, 152] width 55 height 19
radio input "true"
click at [582, 280] on input "Reassign" at bounding box center [588, 277] width 56 height 20
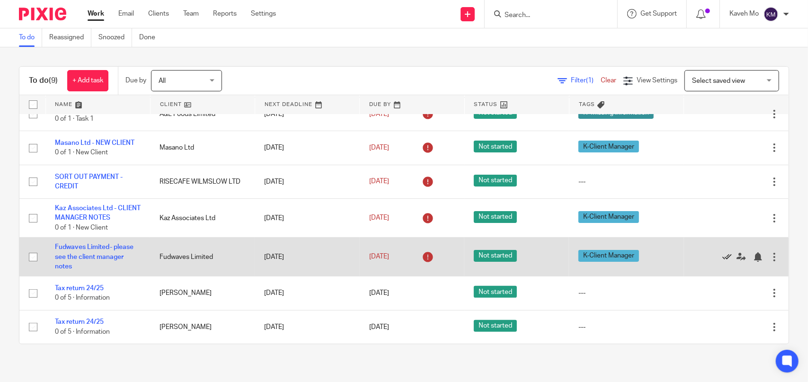
scroll to position [80, 0]
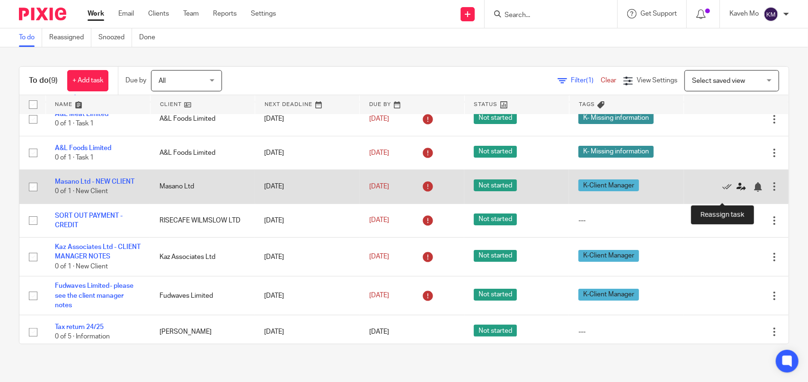
click at [737, 192] on icon at bounding box center [741, 186] width 9 height 9
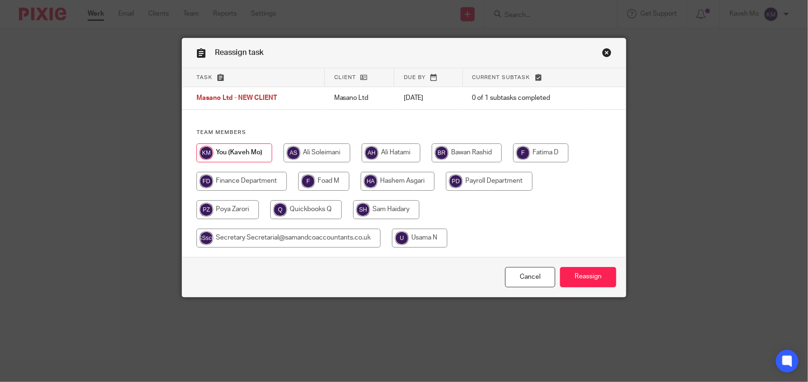
click at [235, 206] on input "radio" at bounding box center [228, 209] width 63 height 19
radio input "true"
click at [571, 279] on input "Reassign" at bounding box center [588, 277] width 56 height 20
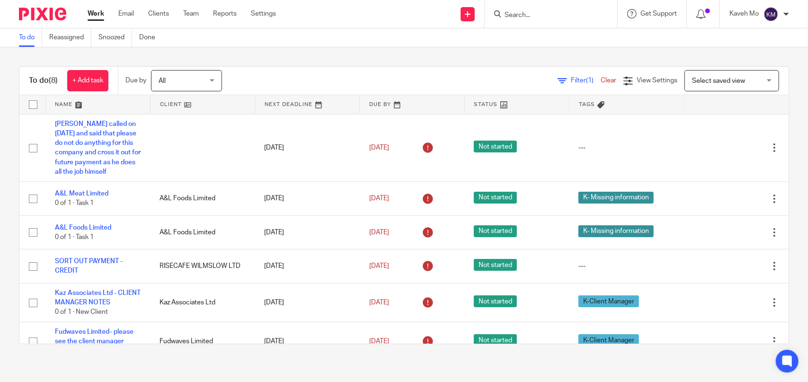
click at [549, 16] on input "Search" at bounding box center [546, 15] width 85 height 9
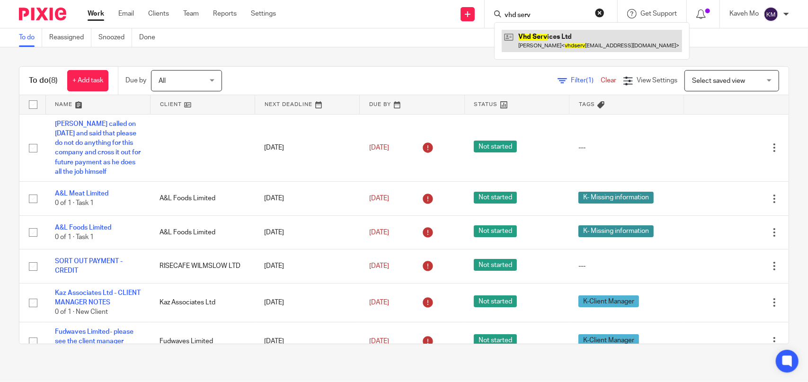
type input "vhd serv"
click at [560, 38] on link at bounding box center [592, 41] width 180 height 22
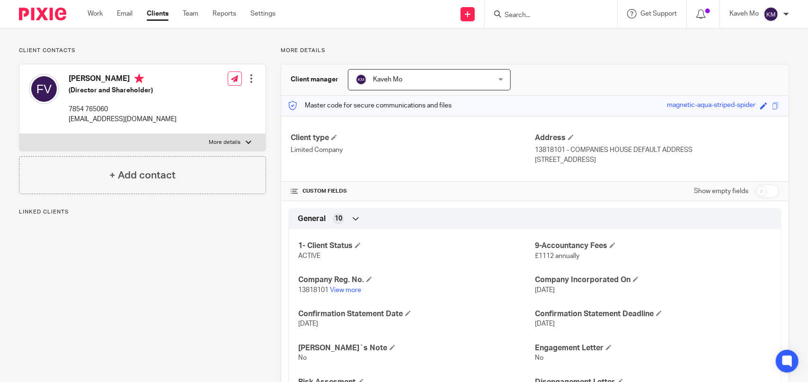
scroll to position [95, 0]
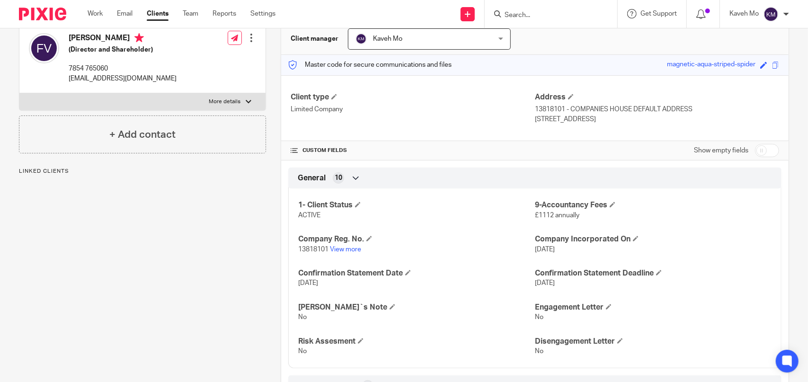
click at [346, 251] on p "13818101 View more" at bounding box center [416, 249] width 237 height 9
click at [348, 246] on link "View more" at bounding box center [345, 249] width 31 height 7
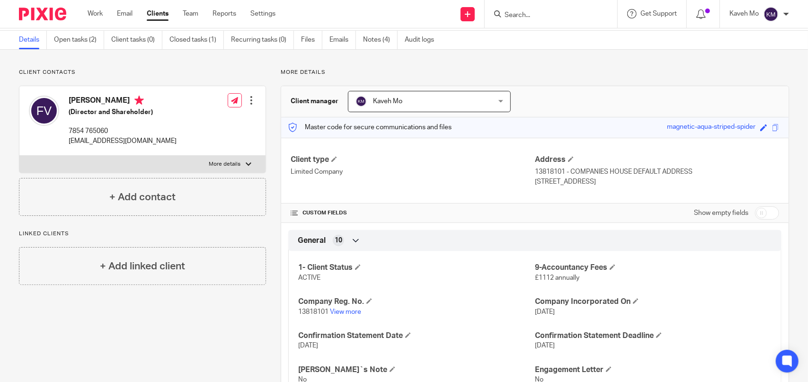
scroll to position [0, 0]
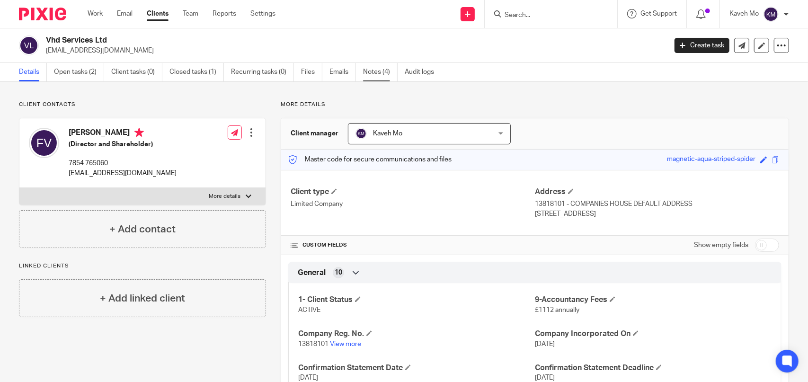
click at [381, 72] on link "Notes (4)" at bounding box center [380, 72] width 35 height 18
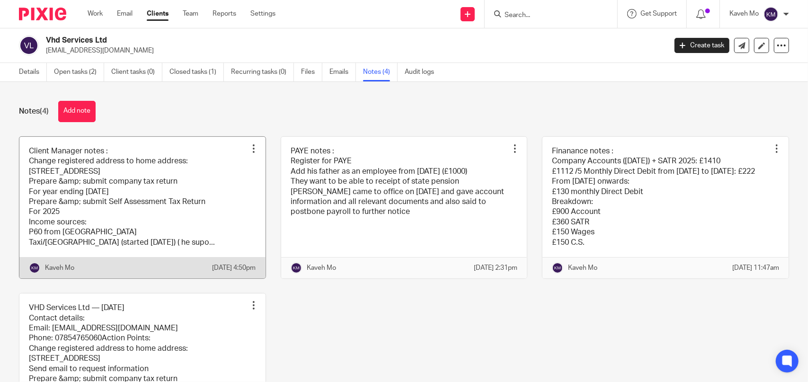
click at [132, 181] on link at bounding box center [142, 208] width 246 height 142
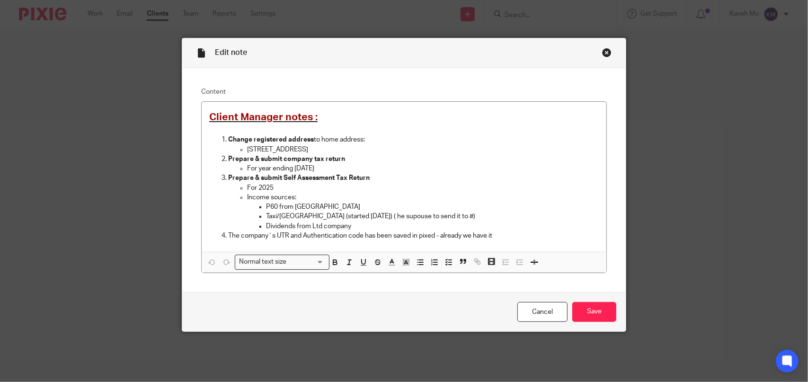
click at [602, 54] on div "Close this dialog window" at bounding box center [606, 52] width 9 height 9
